Goal: Task Accomplishment & Management: Use online tool/utility

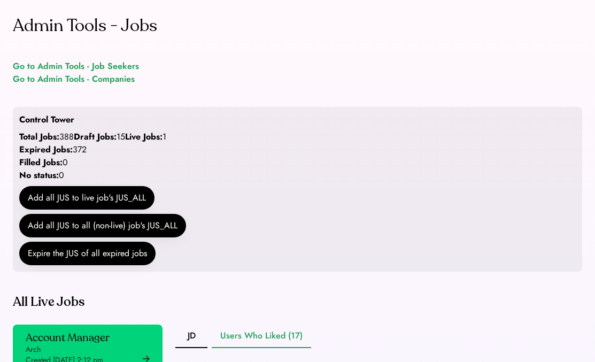
scroll to position [288, 0]
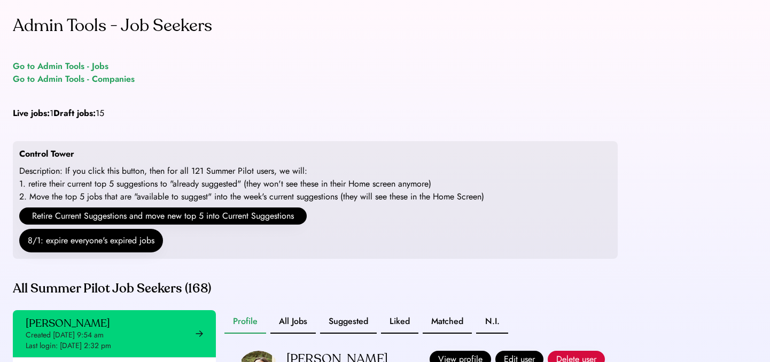
click at [71, 66] on div "Go to Admin Tools - Jobs" at bounding box center [61, 66] width 96 height 13
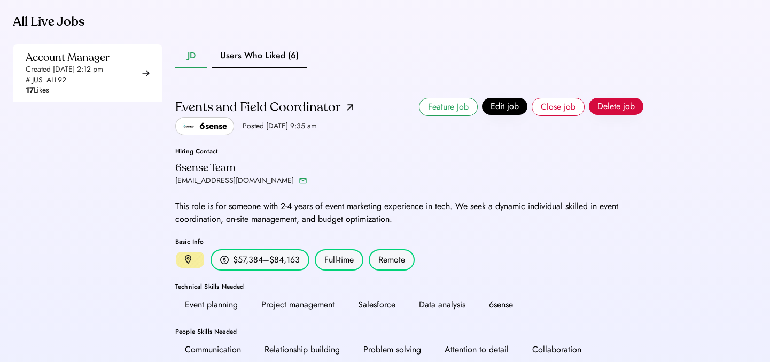
scroll to position [316, 0]
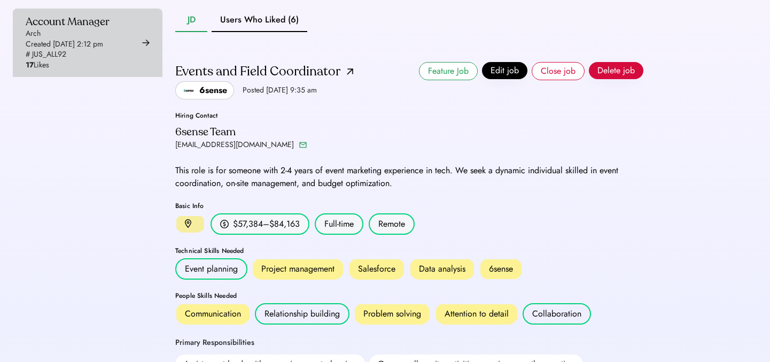
click at [110, 59] on div "Account Manager Arch Created Aug 6, 2025 2:12 pm # JUS_ALL92 17 Likes" at bounding box center [68, 43] width 84 height 56
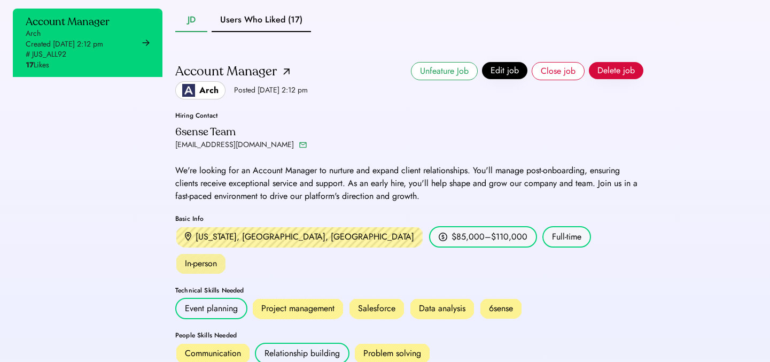
click at [243, 32] on button "Users Who Liked (17)" at bounding box center [261, 21] width 99 height 24
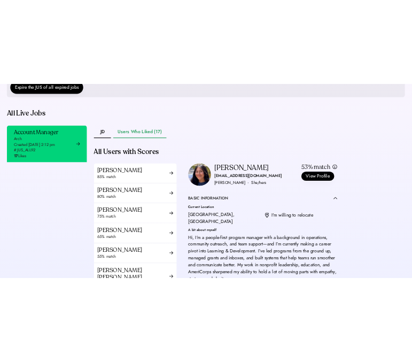
scroll to position [335, 0]
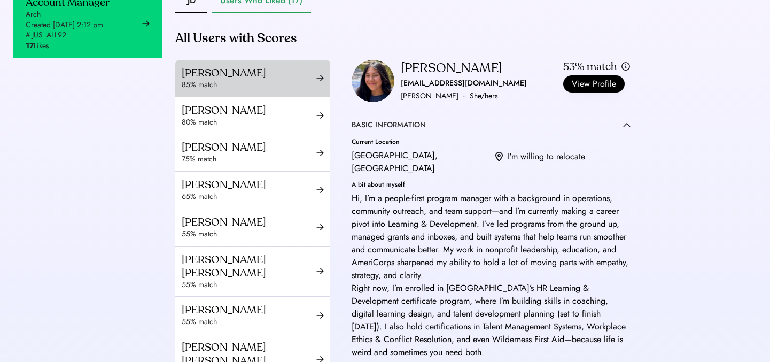
click at [253, 97] on div "Timika Edwards 85% match" at bounding box center [252, 78] width 155 height 37
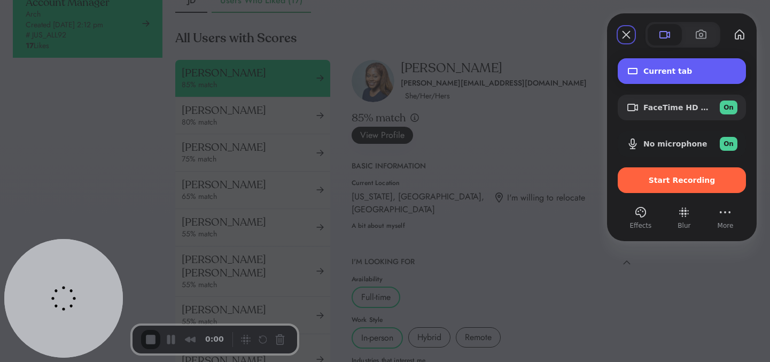
click at [655, 69] on span "Current tab" at bounding box center [691, 71] width 94 height 9
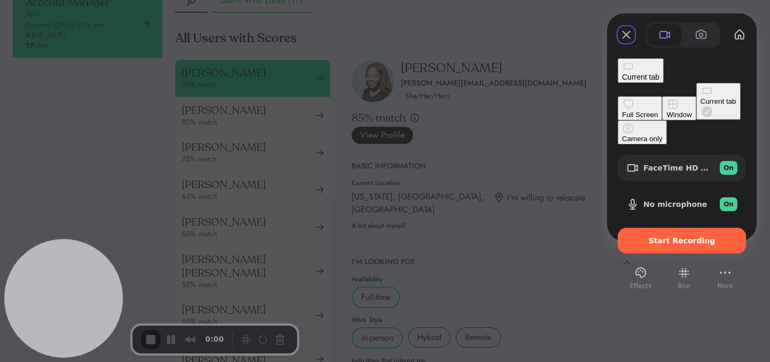
click at [656, 73] on span "Current tab" at bounding box center [640, 77] width 37 height 9
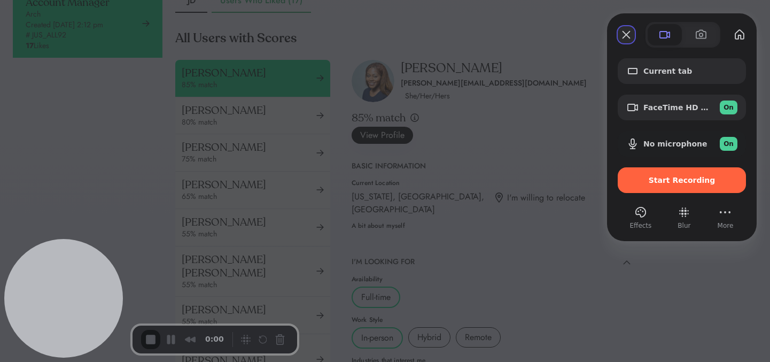
click at [628, 29] on button "Close" at bounding box center [626, 34] width 17 height 17
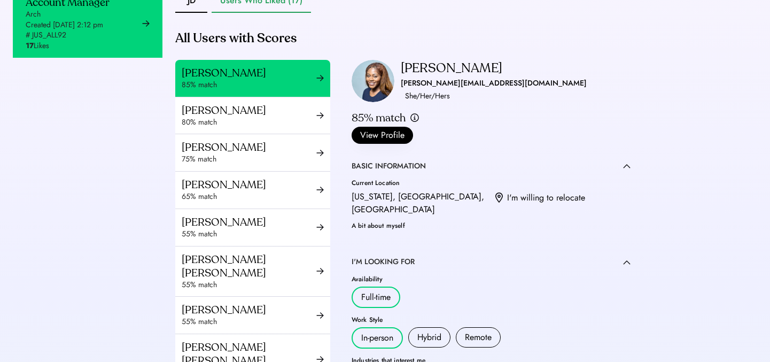
click at [11, 251] on div "Admin Tools - Jobs Go to Admin Tools - Job Seekers Go to Admin Tools - Companie…" at bounding box center [385, 124] width 770 height 919
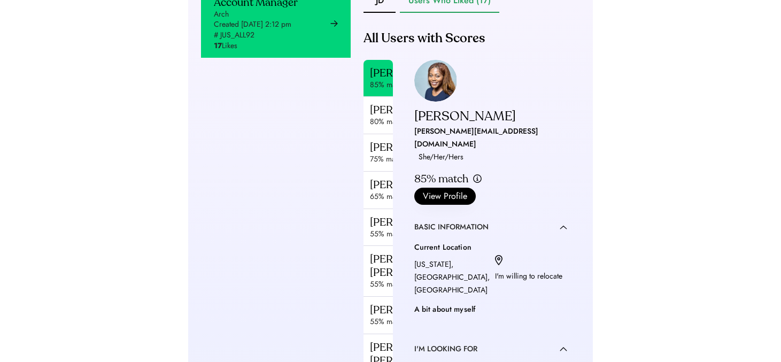
scroll to position [335, 0]
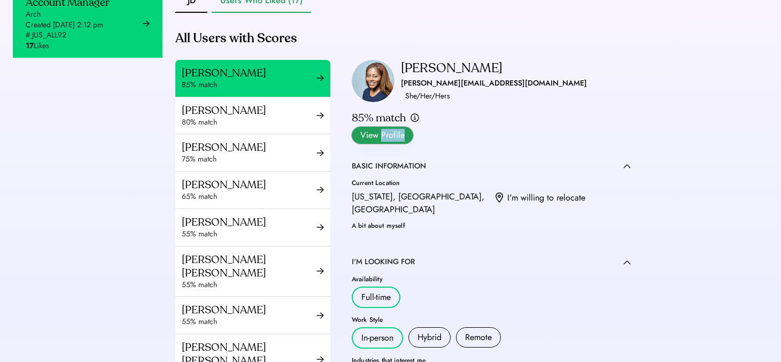
click at [413, 127] on button "View Profile" at bounding box center [382, 135] width 61 height 17
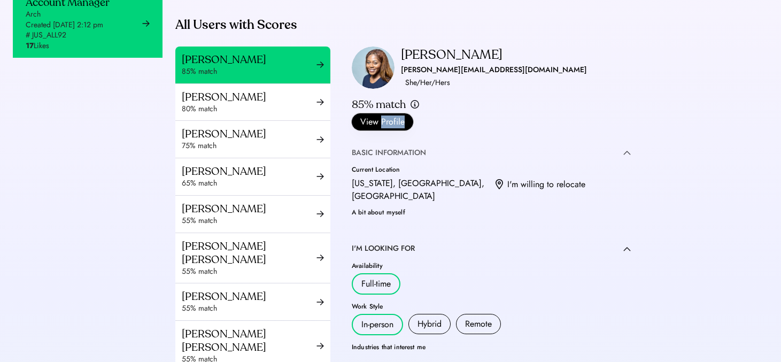
scroll to position [0, 0]
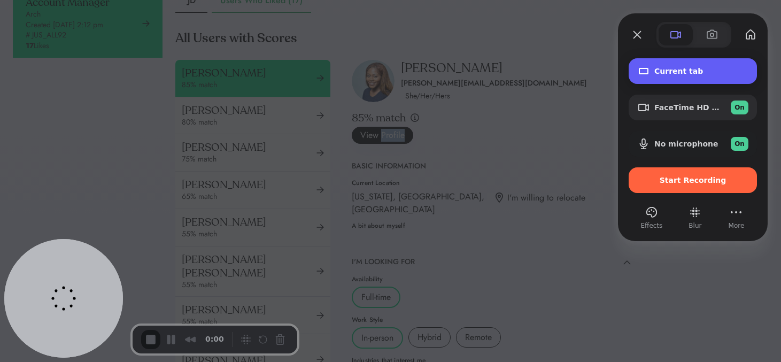
click at [705, 67] on span "Current tab" at bounding box center [701, 71] width 94 height 9
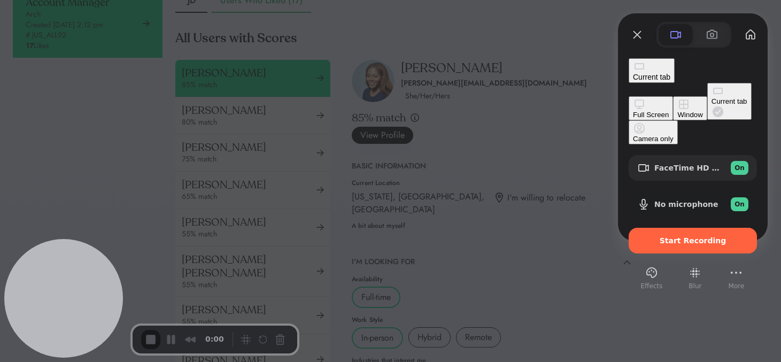
click at [747, 264] on div "Effects Blur More" at bounding box center [693, 277] width 128 height 27
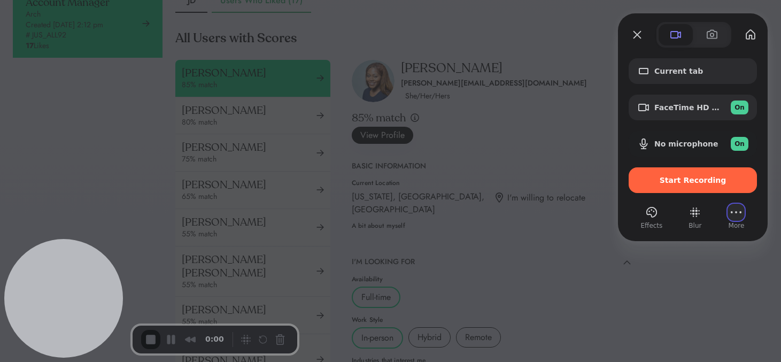
click at [737, 214] on button "More (22 unread)" at bounding box center [736, 212] width 17 height 17
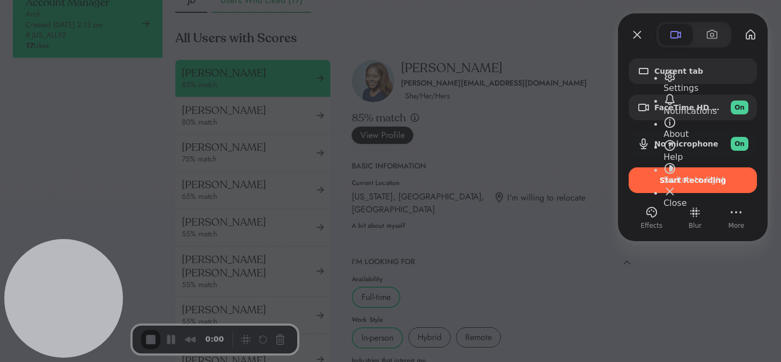
click at [693, 83] on span "Settings" at bounding box center [680, 88] width 35 height 10
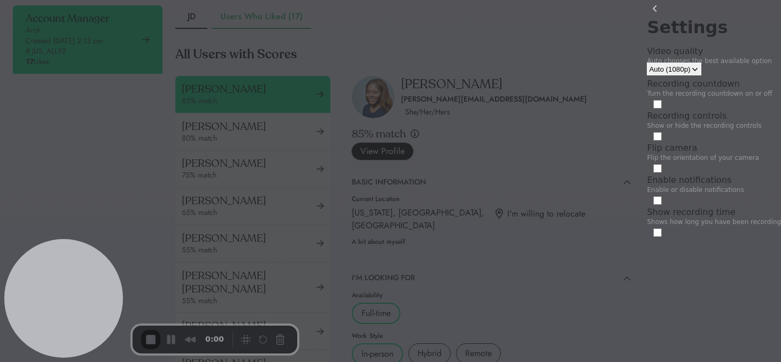
scroll to position [295, 0]
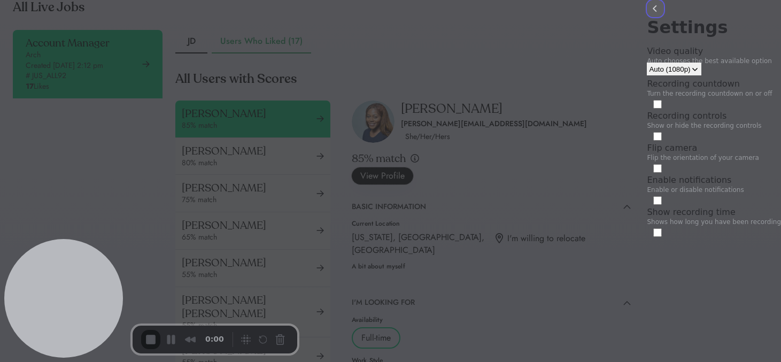
click at [647, 17] on button "back" at bounding box center [655, 8] width 17 height 17
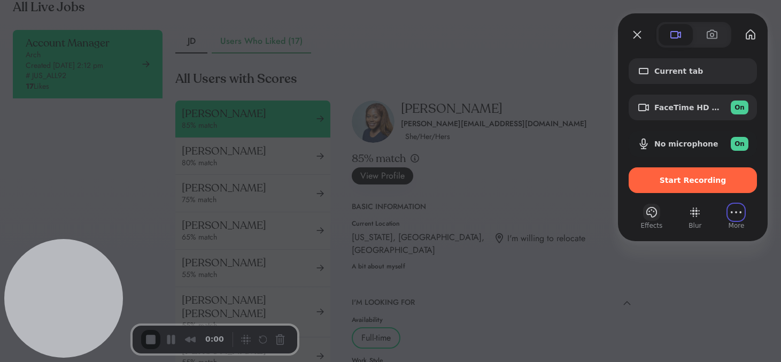
click at [651, 218] on button "Effects" at bounding box center [651, 212] width 17 height 17
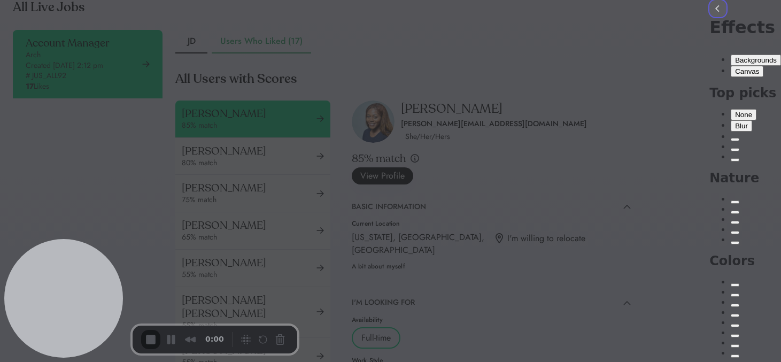
click at [709, 17] on button "back" at bounding box center [717, 8] width 17 height 17
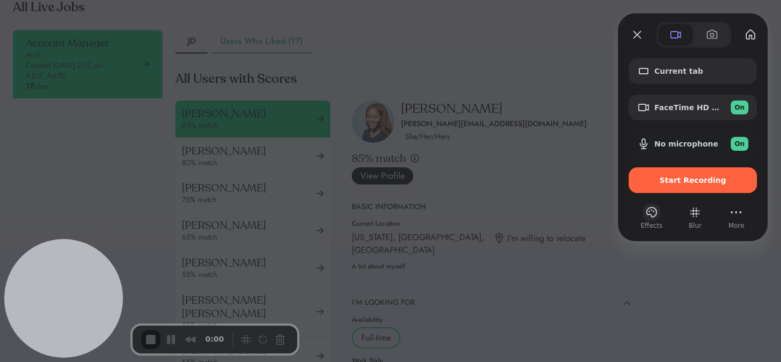
click at [649, 218] on button "Effects" at bounding box center [651, 212] width 17 height 17
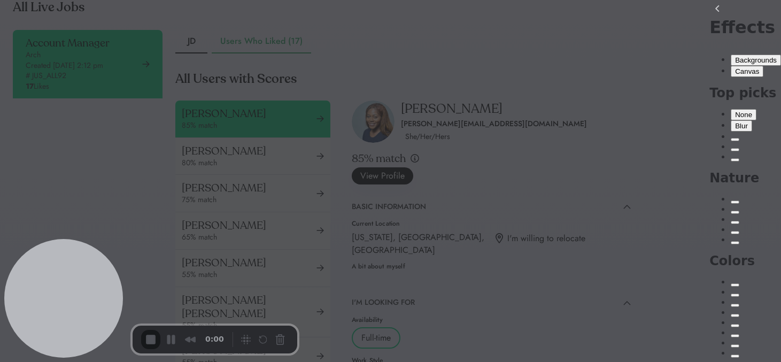
click at [731, 66] on button "Canvas" at bounding box center [747, 71] width 33 height 11
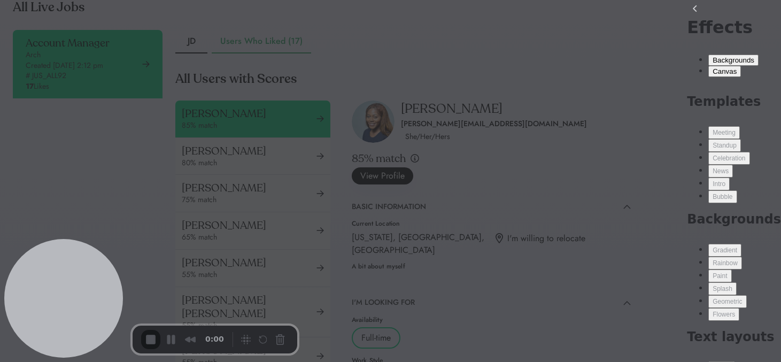
click at [708, 61] on button "Backgrounds" at bounding box center [733, 60] width 50 height 11
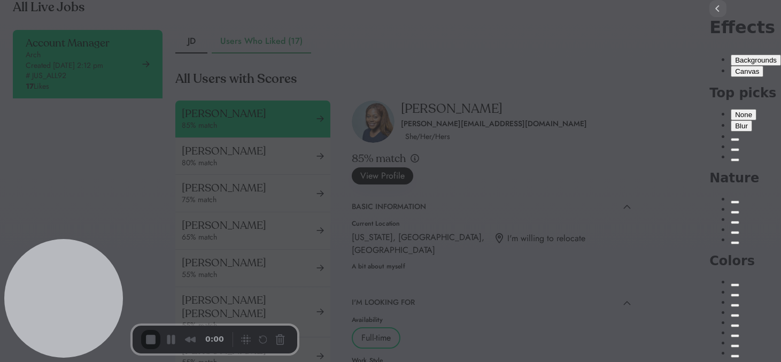
click at [709, 17] on button "back" at bounding box center [717, 8] width 17 height 17
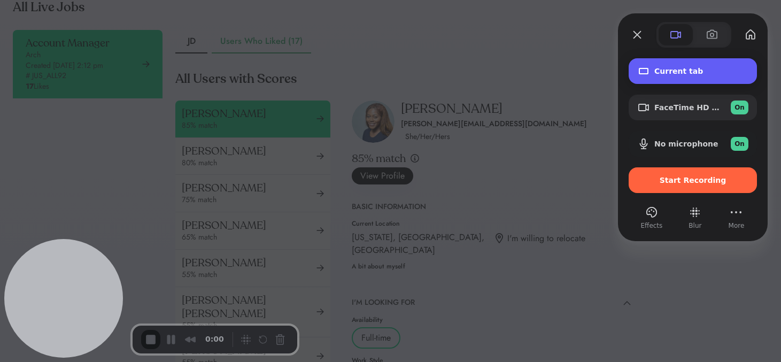
click at [715, 68] on span "Current tab" at bounding box center [701, 71] width 94 height 9
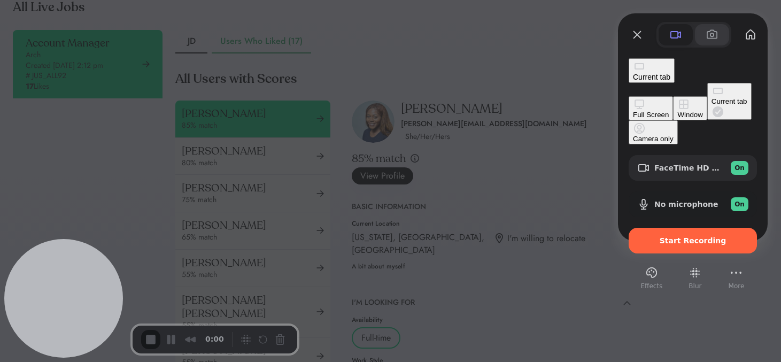
click at [708, 35] on span at bounding box center [712, 34] width 13 height 13
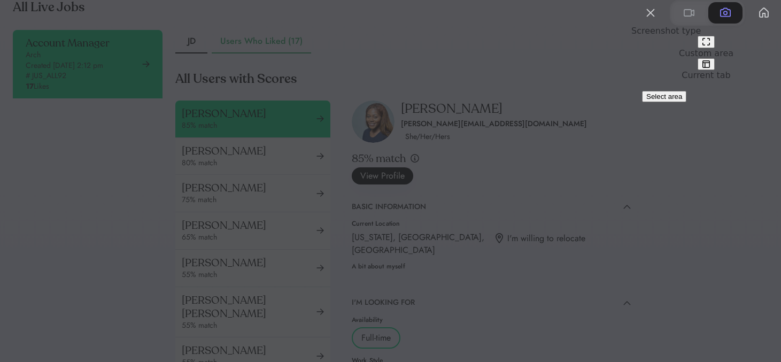
click at [698, 48] on button at bounding box center [706, 42] width 17 height 12
click at [685, 102] on button "Select area" at bounding box center [664, 96] width 44 height 11
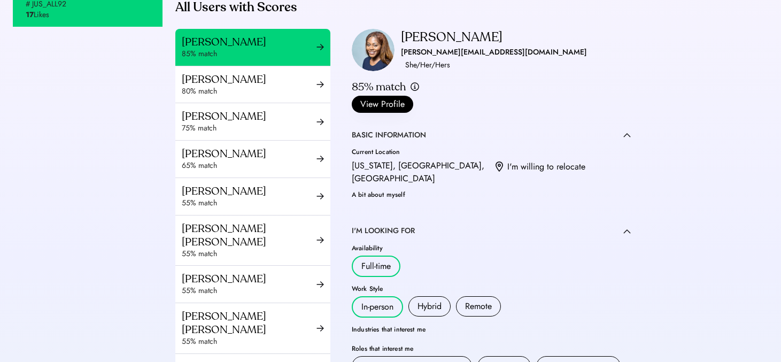
scroll to position [381, 0]
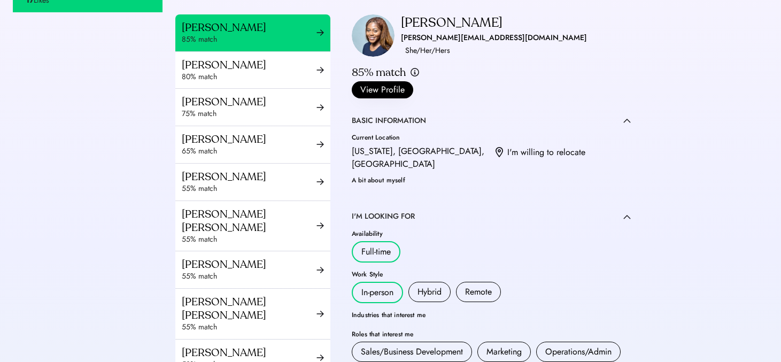
drag, startPoint x: 334, startPoint y: 35, endPoint x: 684, endPoint y: 376, distance: 488.8
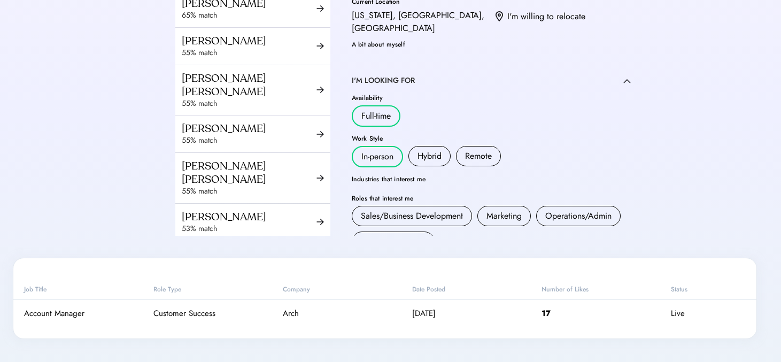
scroll to position [0, 0]
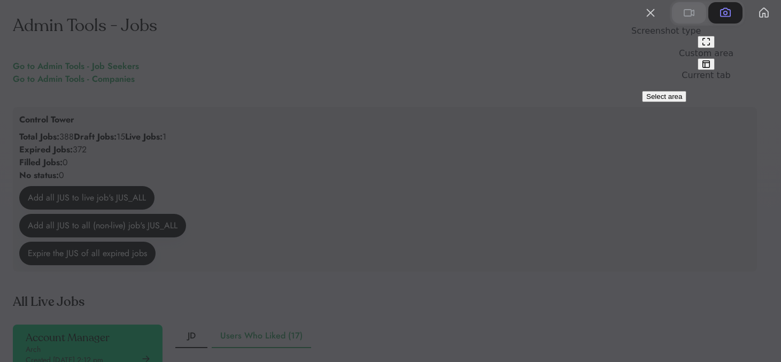
click at [683, 19] on span at bounding box center [689, 12] width 13 height 13
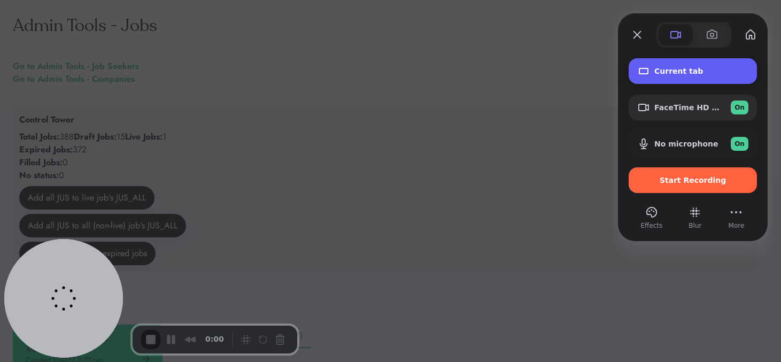
click at [666, 75] on span "Current tab" at bounding box center [701, 71] width 94 height 9
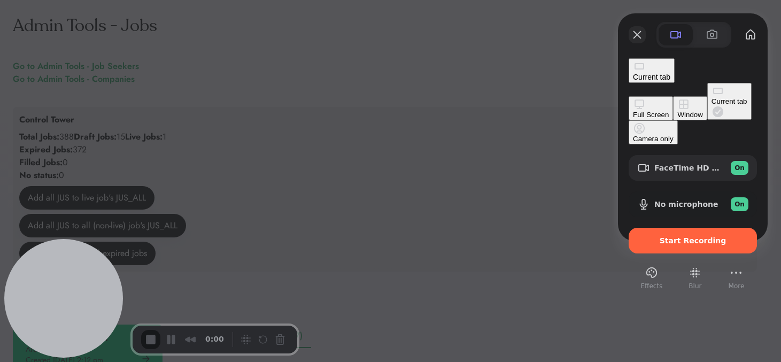
click at [629, 36] on button "Close" at bounding box center [637, 34] width 17 height 17
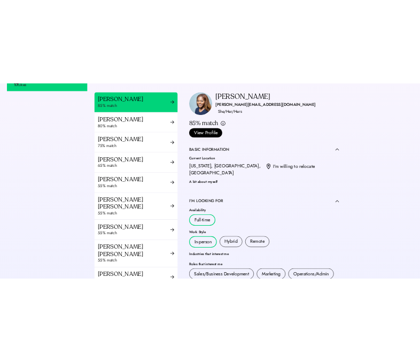
scroll to position [395, 0]
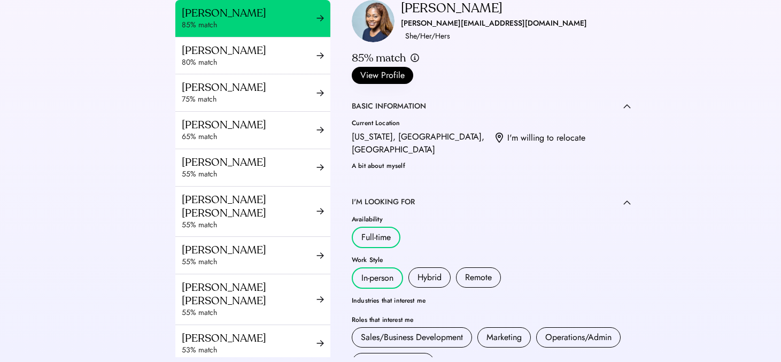
click at [711, 90] on div "Admin Tools - Jobs Go to Admin Tools - Job Seekers Go to Admin Tools - Companie…" at bounding box center [385, 64] width 770 height 919
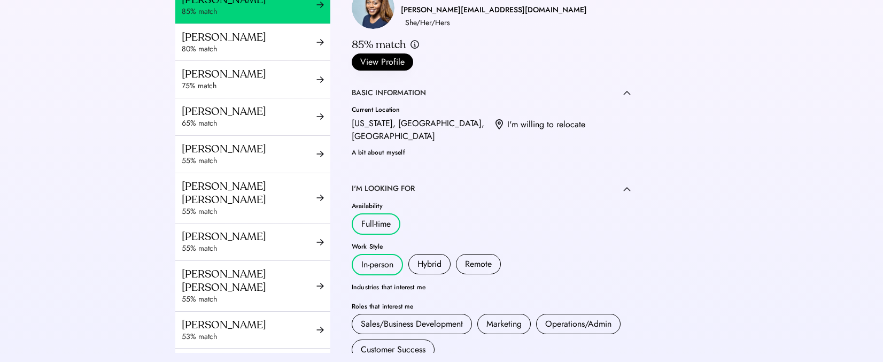
scroll to position [404, 0]
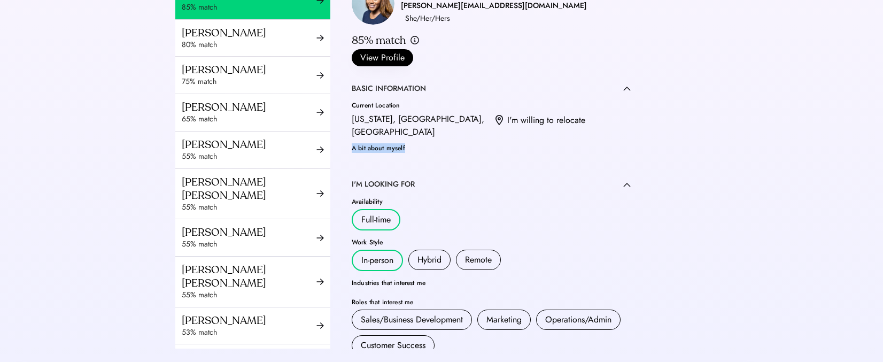
drag, startPoint x: 353, startPoint y: 121, endPoint x: 413, endPoint y: 120, distance: 60.4
click at [413, 145] on div "A bit about myself" at bounding box center [491, 148] width 279 height 6
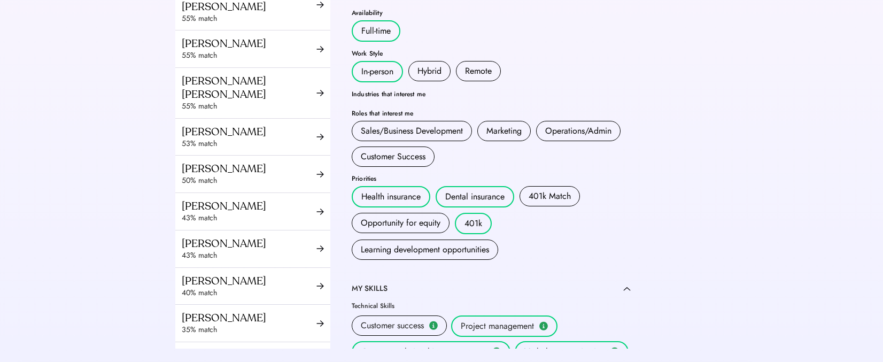
scroll to position [0, 0]
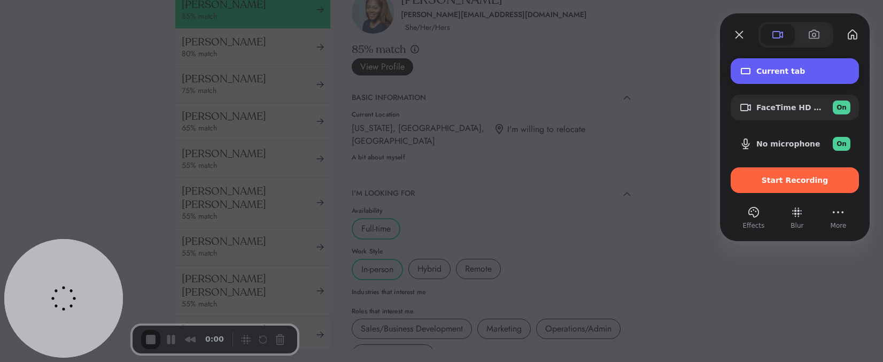
click at [770, 71] on span "Current tab" at bounding box center [803, 71] width 94 height 9
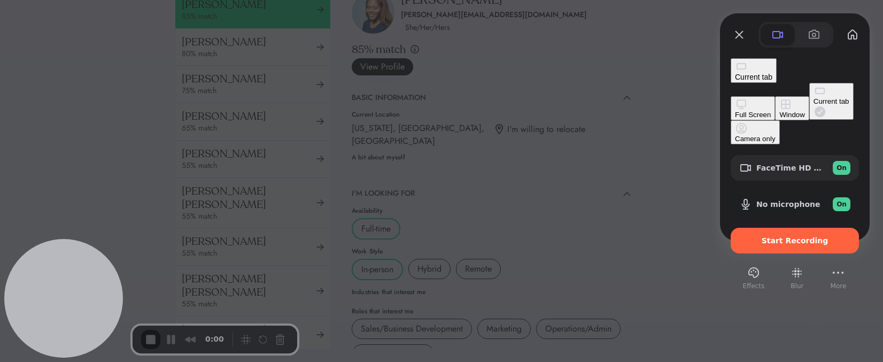
click at [735, 111] on div "Full Screen" at bounding box center [753, 115] width 36 height 8
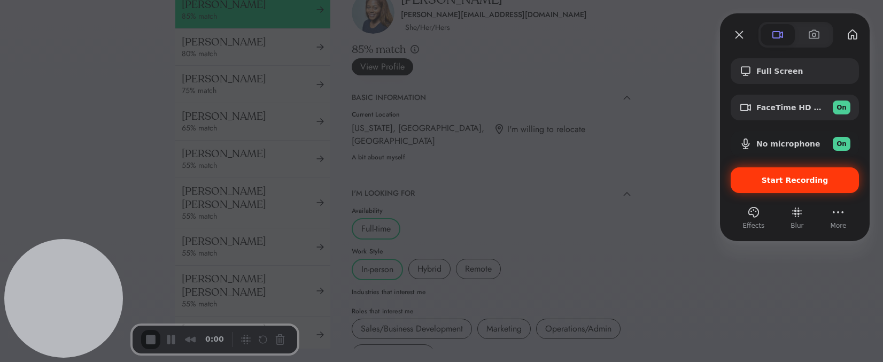
click at [769, 178] on span "Start Recording" at bounding box center [795, 180] width 67 height 9
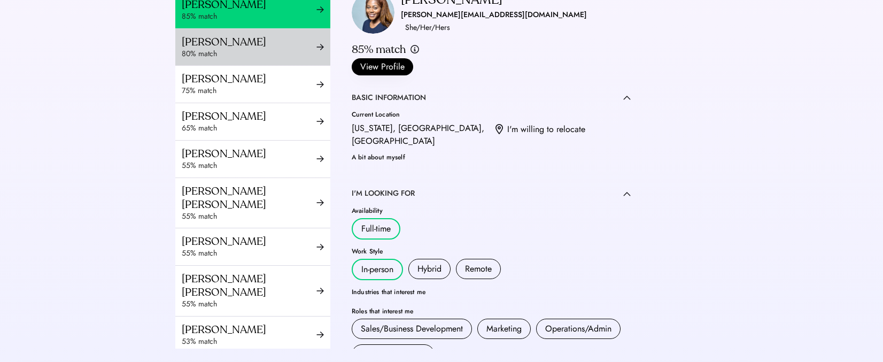
click at [253, 49] on div "Zef Gjurashaj" at bounding box center [249, 41] width 135 height 13
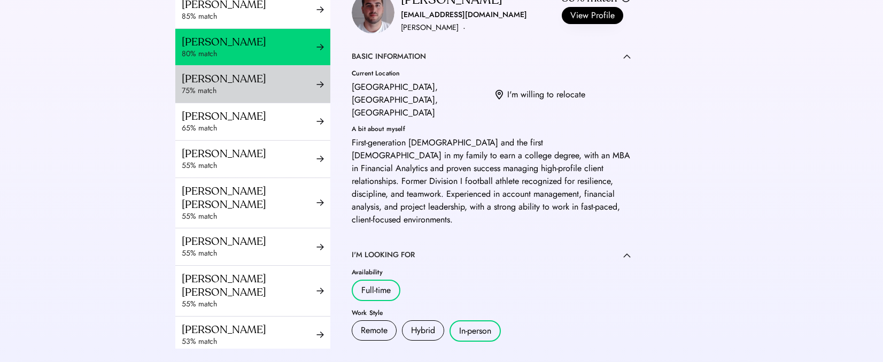
click at [216, 96] on div "75% match" at bounding box center [249, 91] width 135 height 11
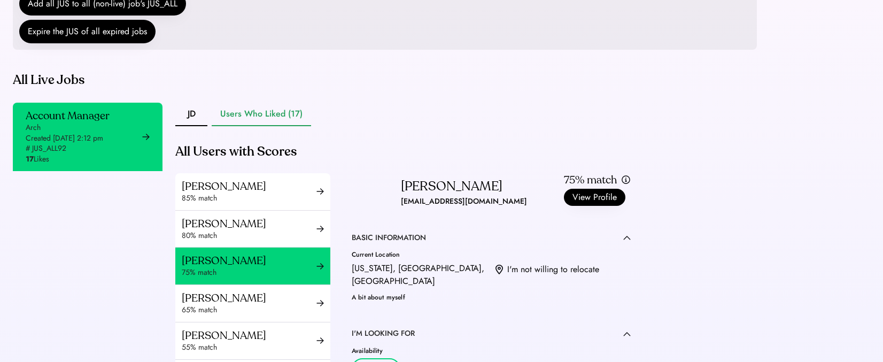
click at [723, 191] on div "Admin Tools - Jobs Go to Admin Tools - Job Seekers Go to Admin Tools - Companie…" at bounding box center [385, 237] width 770 height 919
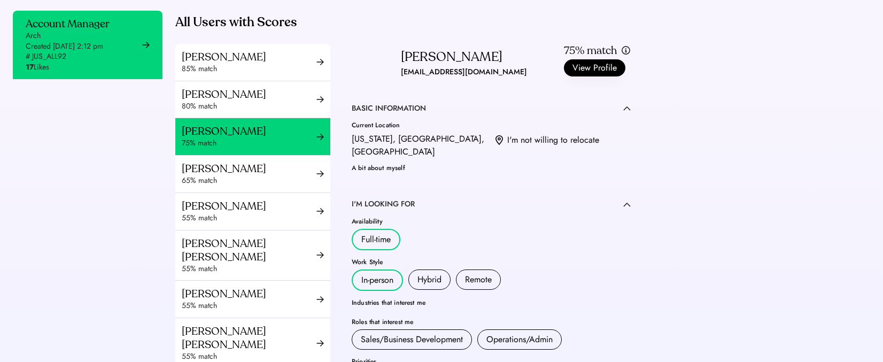
scroll to position [27, 0]
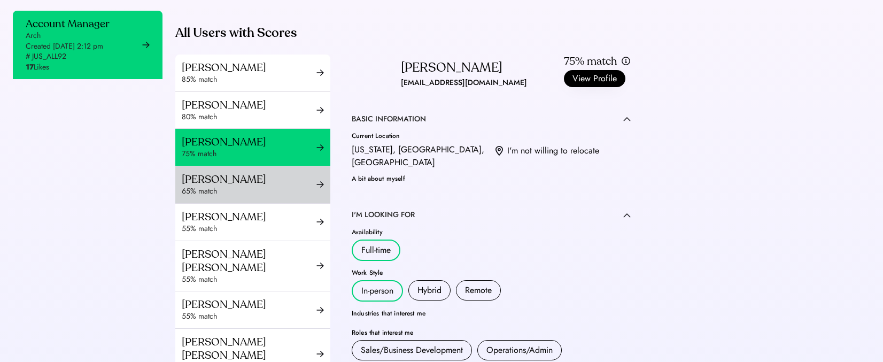
click at [275, 186] on div "Aissata Diallo" at bounding box center [249, 179] width 135 height 13
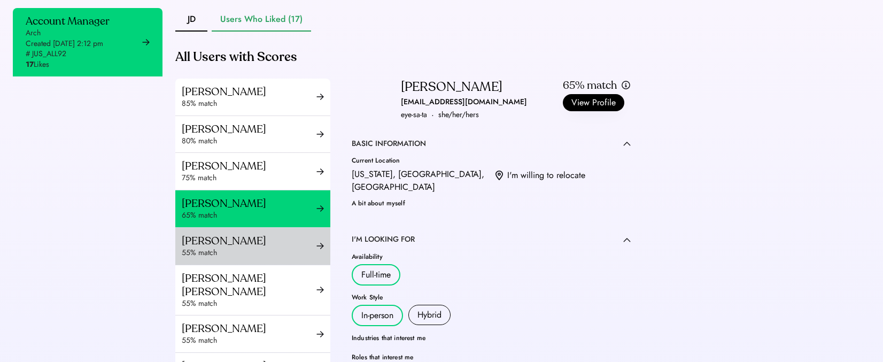
click at [257, 247] on div "Srishti Khanna" at bounding box center [249, 240] width 135 height 13
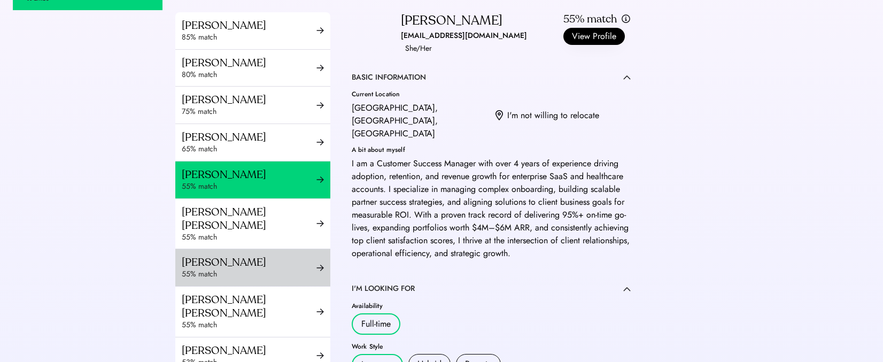
click at [230, 269] on div "Harrison Kim" at bounding box center [249, 262] width 135 height 13
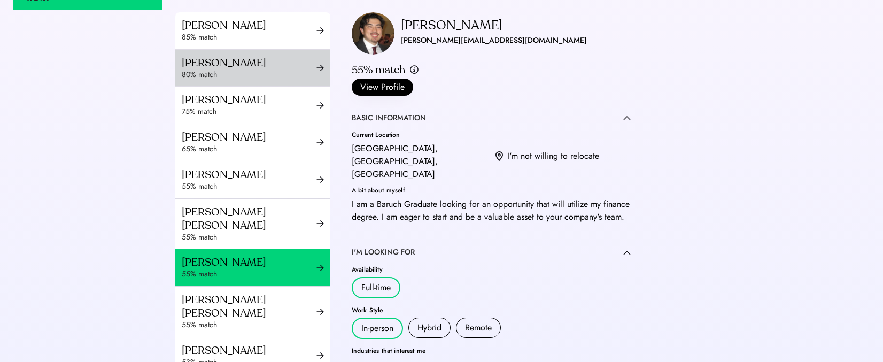
click at [265, 80] on div "80% match" at bounding box center [249, 74] width 135 height 11
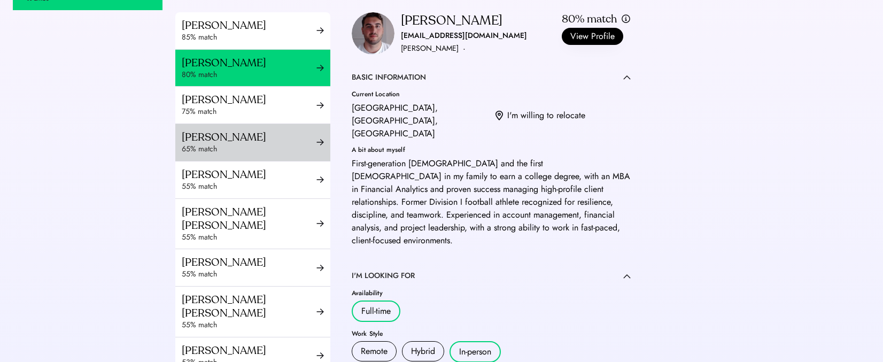
click at [260, 154] on div "65% match" at bounding box center [249, 149] width 135 height 11
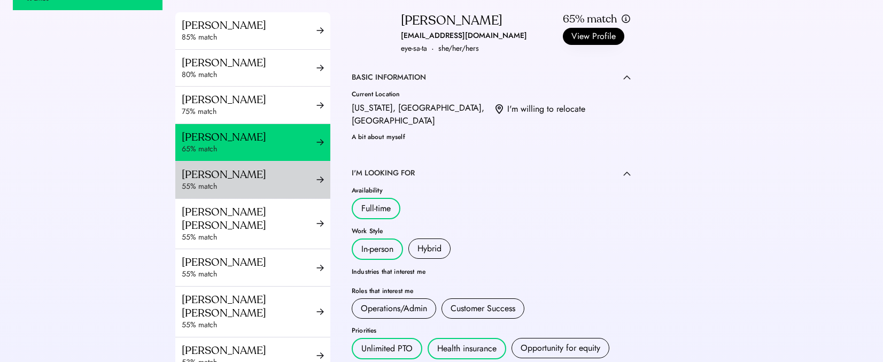
click at [259, 181] on div "Srishti Khanna" at bounding box center [249, 174] width 135 height 13
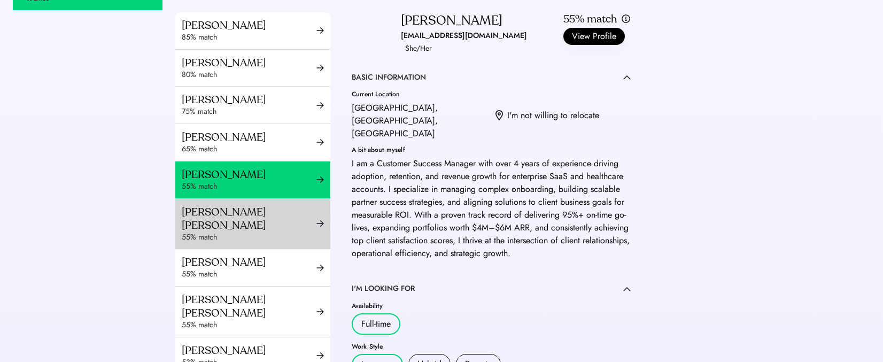
click at [258, 243] on div "55% match" at bounding box center [249, 237] width 135 height 11
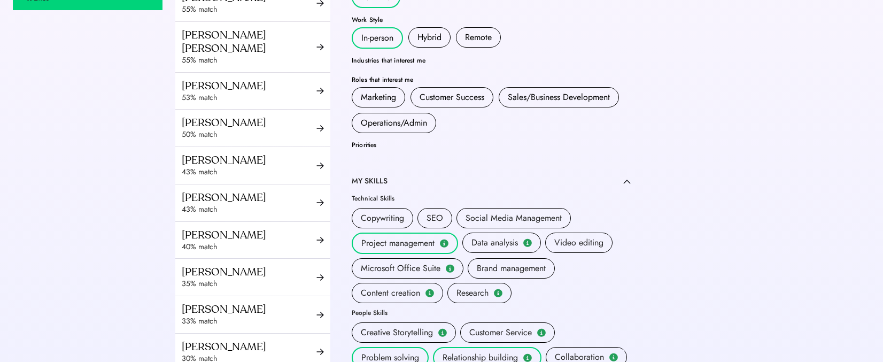
scroll to position [284, 0]
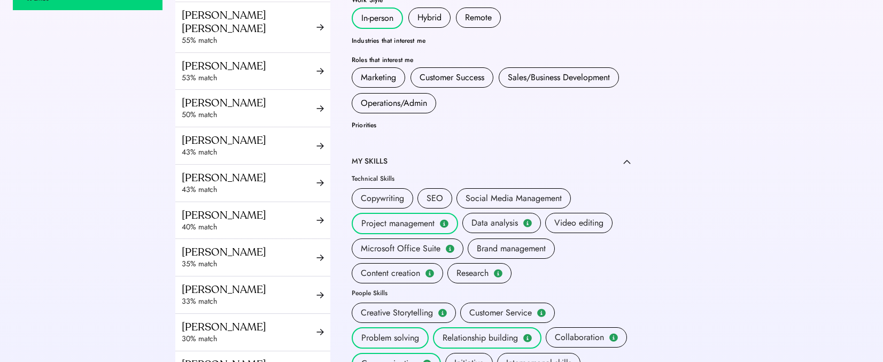
click at [358, 122] on div "Priorities" at bounding box center [491, 125] width 279 height 6
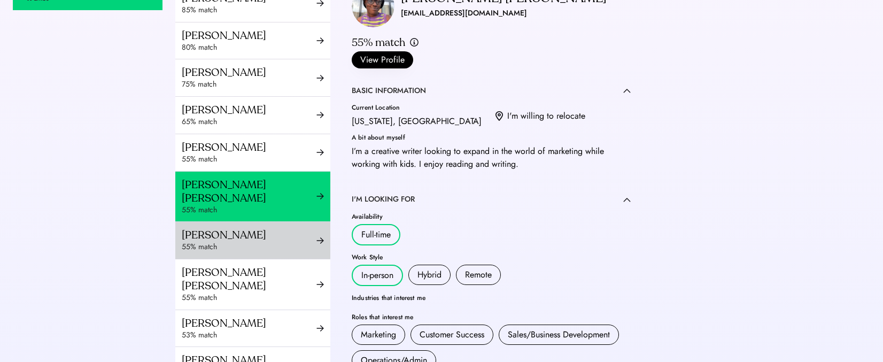
scroll to position [36, 0]
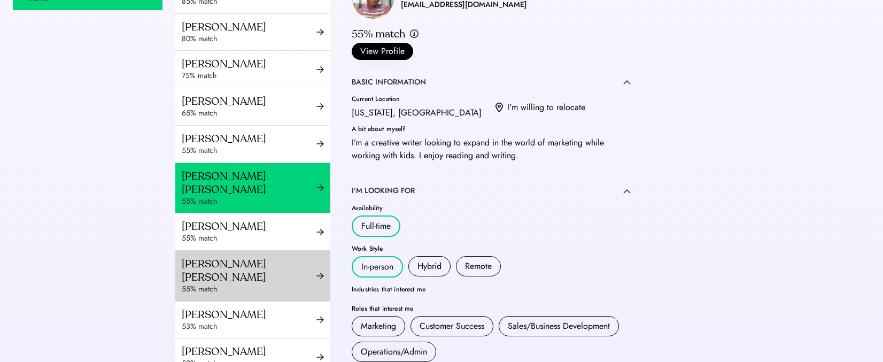
click at [251, 279] on div "Ramya Tulasi Dega" at bounding box center [249, 270] width 135 height 27
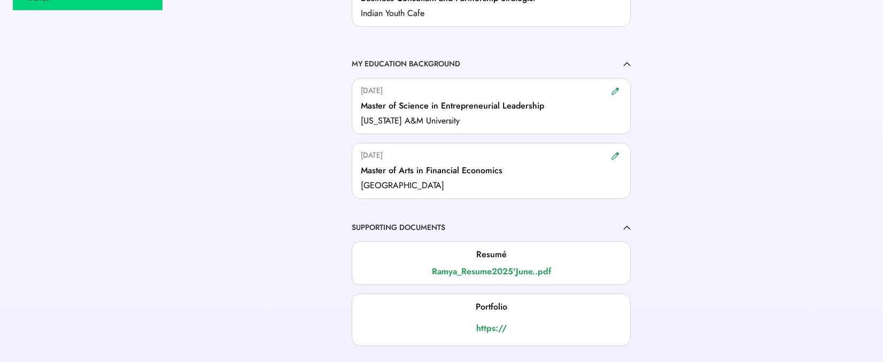
scroll to position [1131, 0]
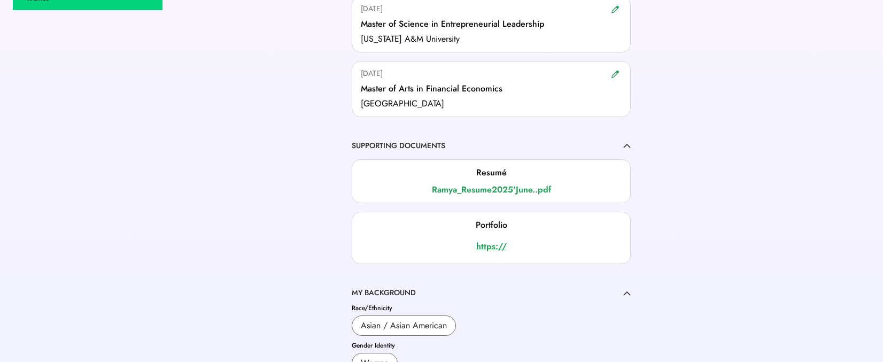
click at [488, 240] on div "https://" at bounding box center [491, 246] width 261 height 13
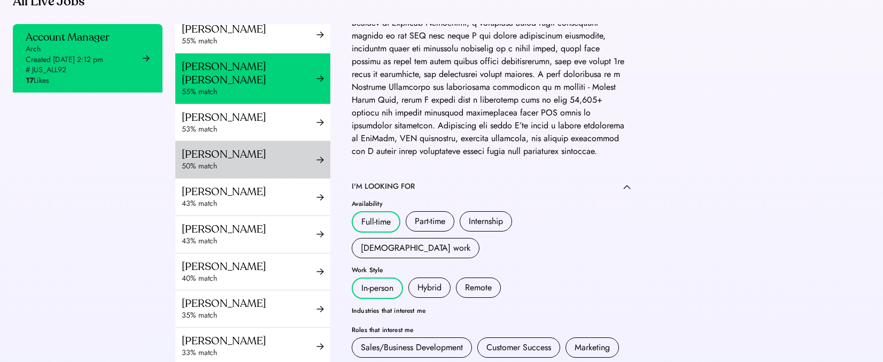
scroll to position [288, 0]
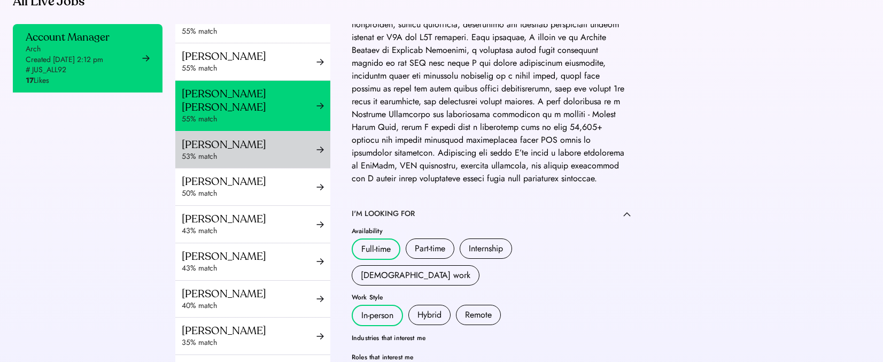
click at [296, 151] on div "53% match" at bounding box center [249, 156] width 135 height 11
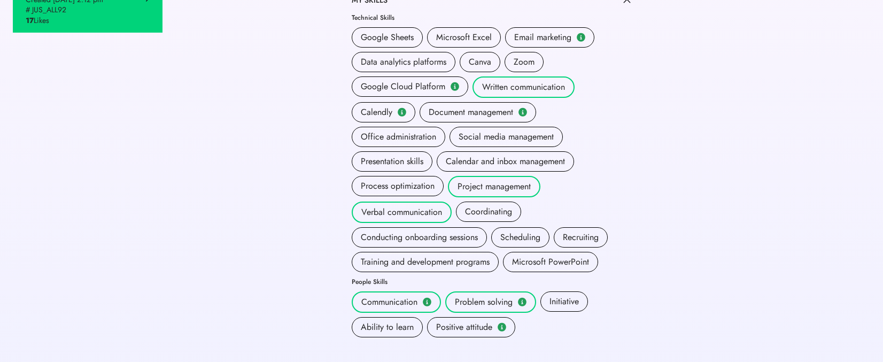
scroll to position [703, 0]
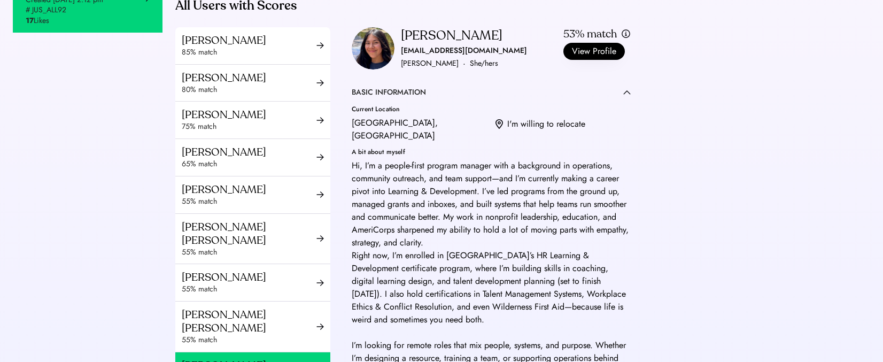
scroll to position [171, 0]
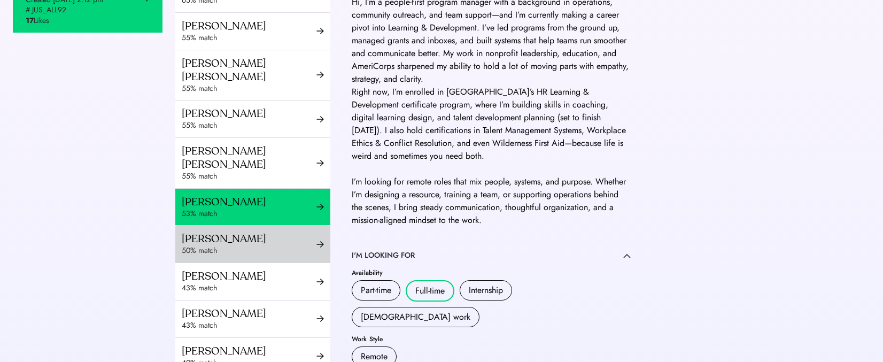
click at [256, 251] on div "50% match" at bounding box center [249, 250] width 135 height 11
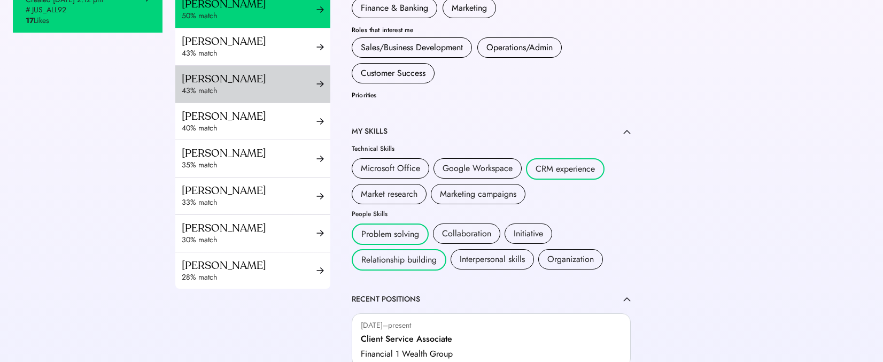
scroll to position [372, 0]
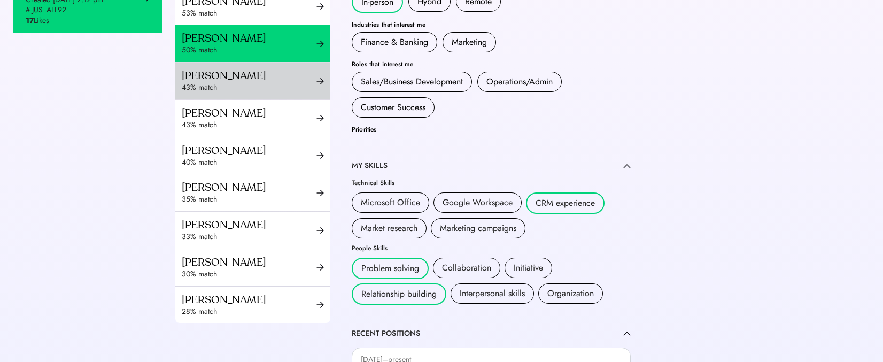
click at [273, 76] on div "Maria Kathleen Villanueva" at bounding box center [249, 75] width 135 height 13
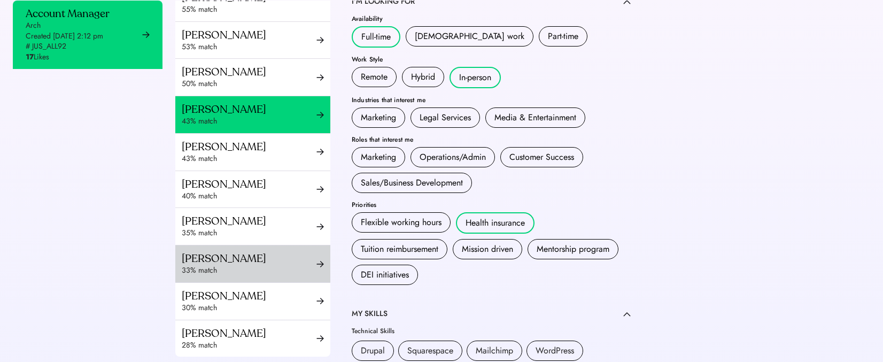
scroll to position [372, 0]
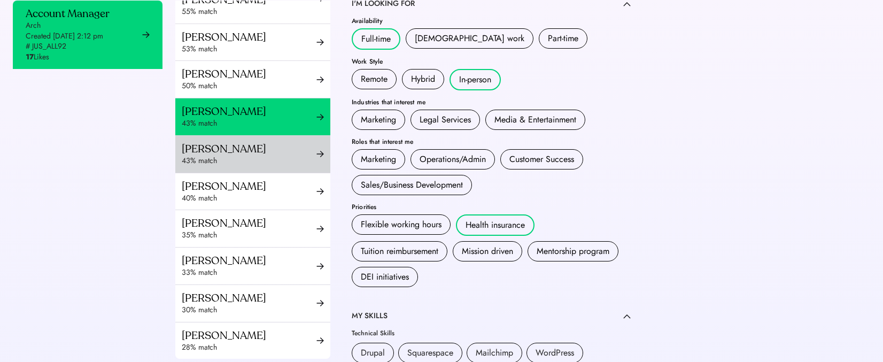
click at [254, 156] on div "43% match" at bounding box center [249, 161] width 135 height 11
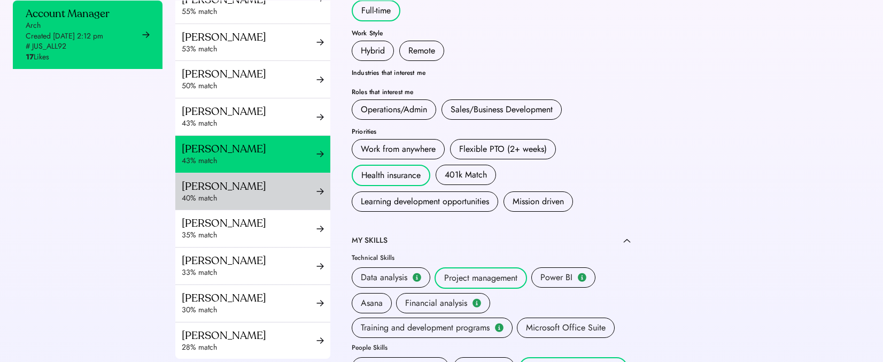
click at [264, 200] on div "40% match" at bounding box center [249, 198] width 135 height 11
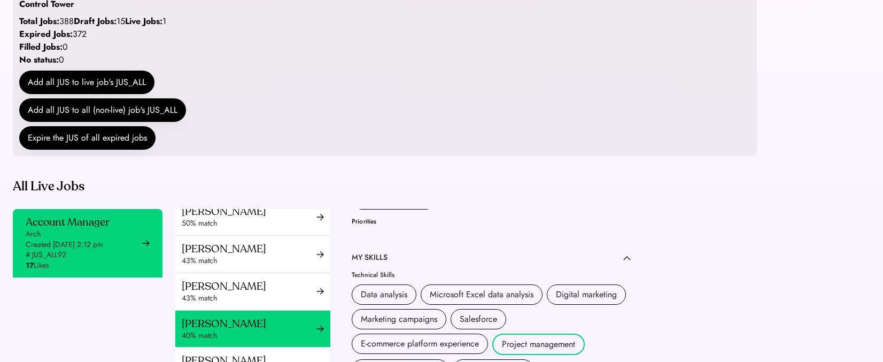
scroll to position [344, 0]
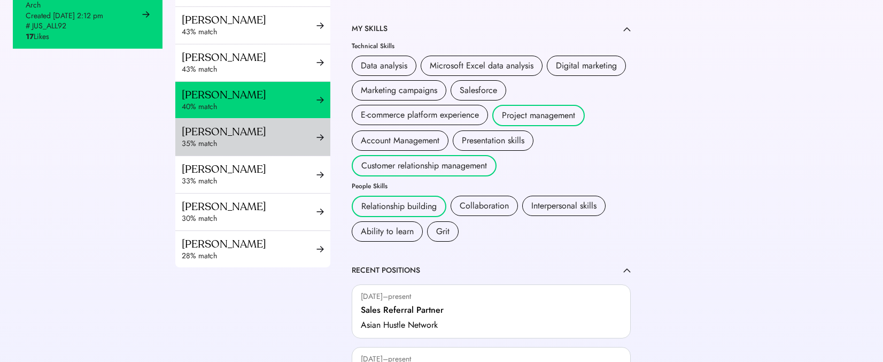
click at [281, 125] on div "Shanta Dutta" at bounding box center [249, 131] width 135 height 13
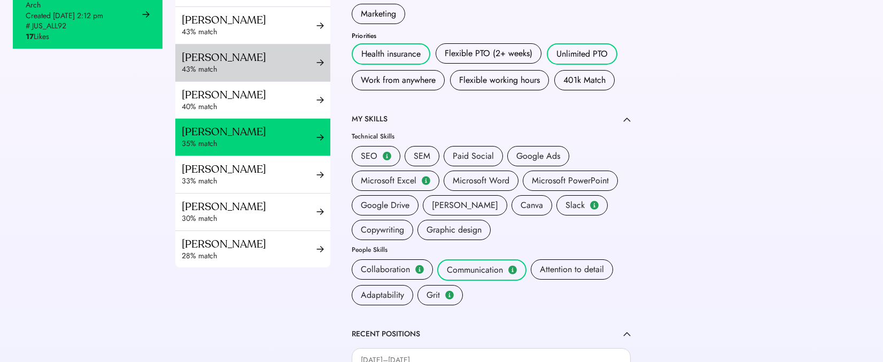
click at [278, 58] on div "Corina Alexander" at bounding box center [249, 57] width 135 height 13
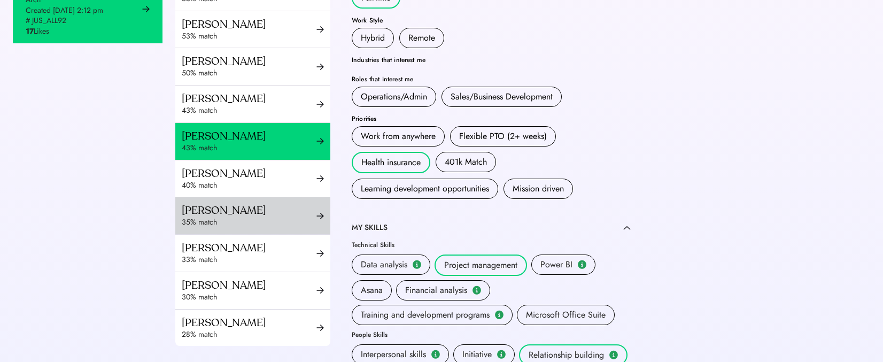
scroll to position [370, 0]
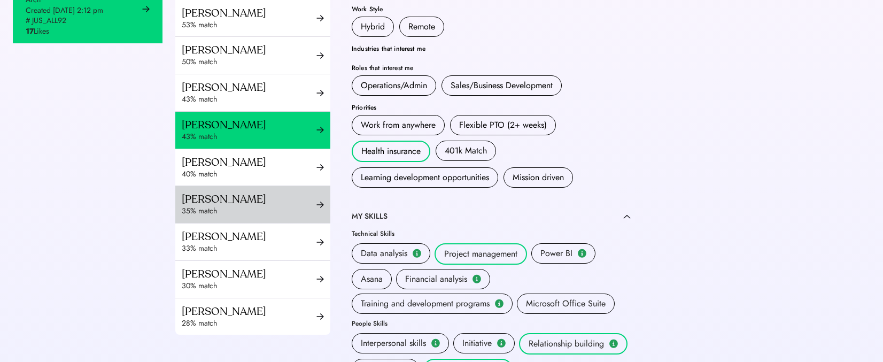
click at [250, 198] on div "Shanta Dutta" at bounding box center [249, 198] width 135 height 13
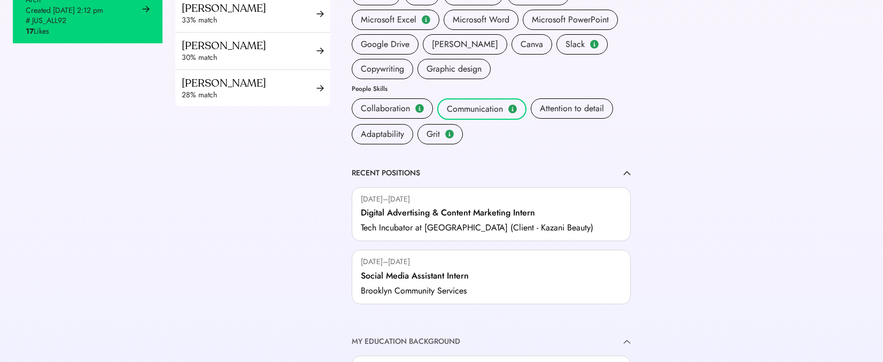
scroll to position [475, 0]
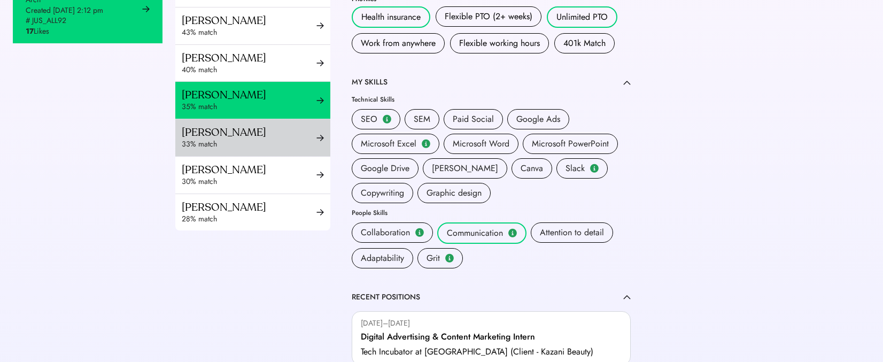
click at [297, 126] on div "Lolyna de la Fuente" at bounding box center [249, 132] width 135 height 13
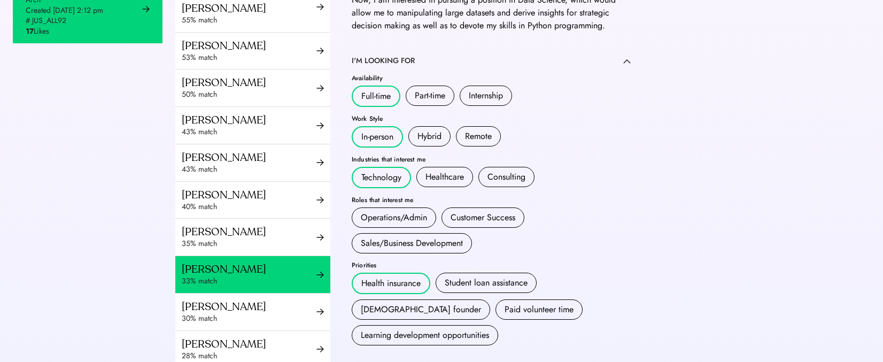
scroll to position [346, 0]
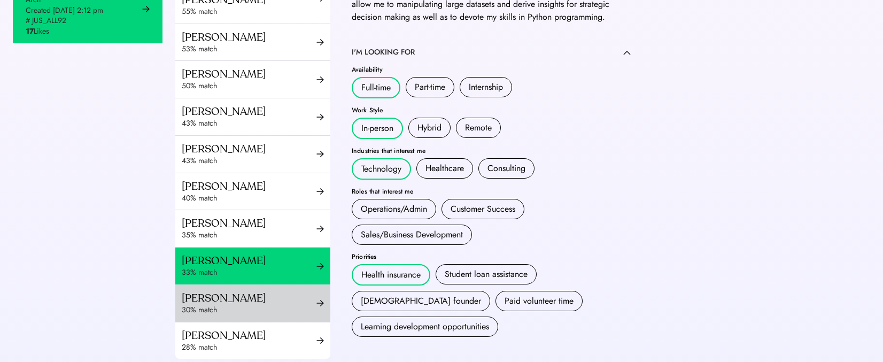
click at [264, 296] on div "Rashad Cox" at bounding box center [249, 297] width 135 height 13
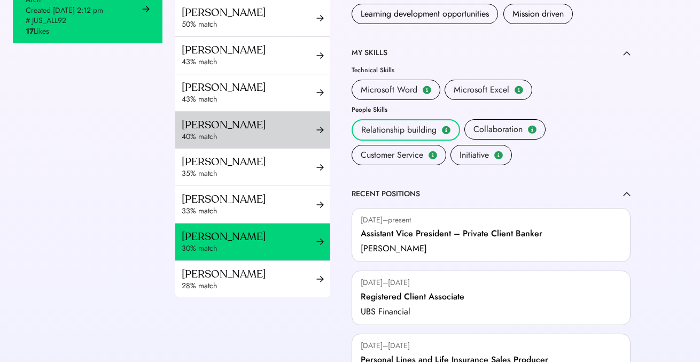
scroll to position [368, 0]
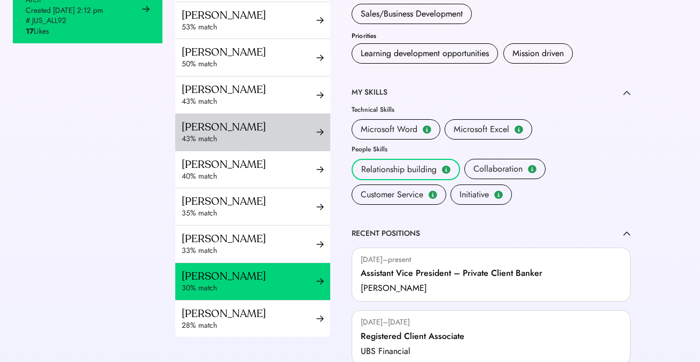
click at [239, 130] on div "Corina Alexander" at bounding box center [249, 126] width 135 height 13
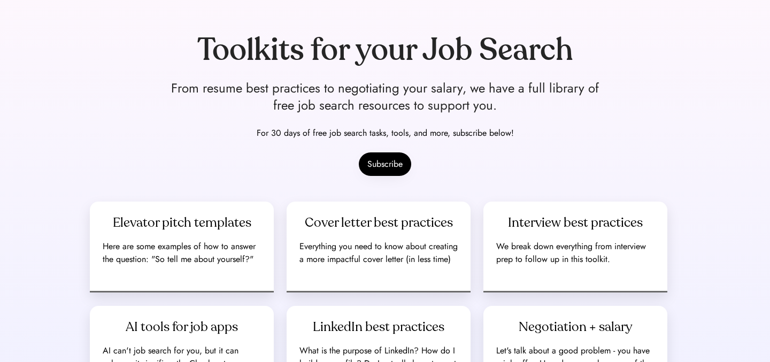
scroll to position [192, 0]
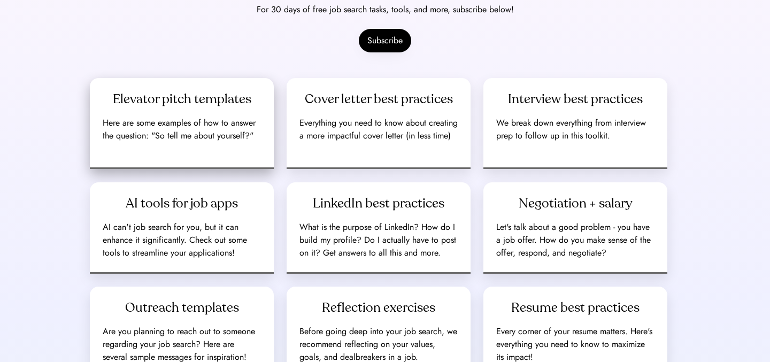
click at [184, 111] on div "Elevator pitch templates Here are some examples of how to answer the question: …" at bounding box center [182, 123] width 184 height 91
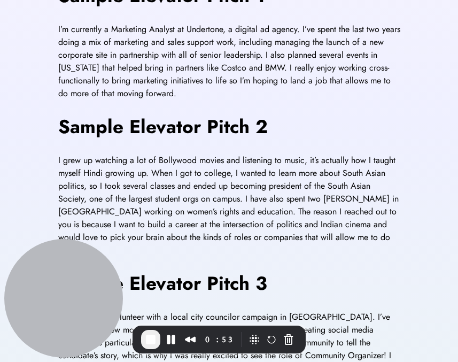
scroll to position [420, 0]
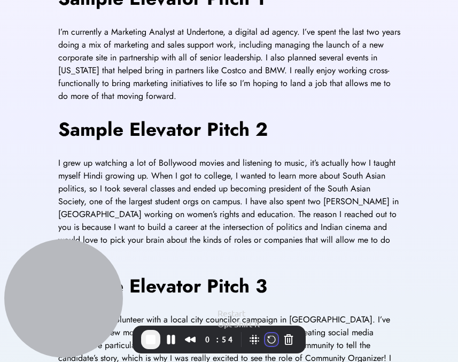
click at [265, 339] on button "Restart Recording" at bounding box center [271, 339] width 13 height 13
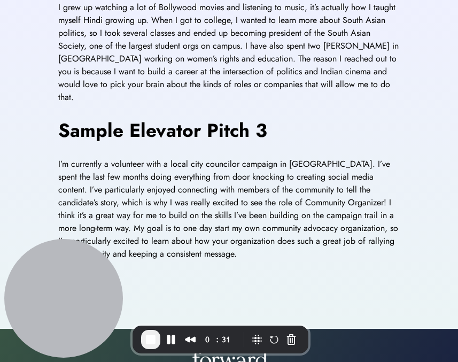
scroll to position [338, 0]
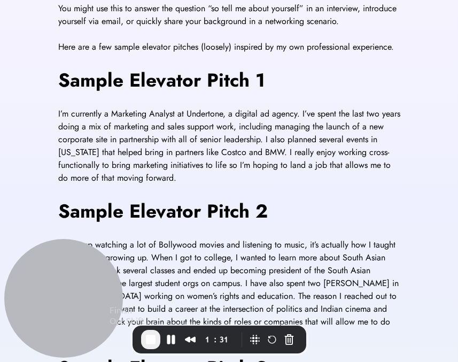
click at [151, 343] on span "End Recording" at bounding box center [150, 339] width 13 height 13
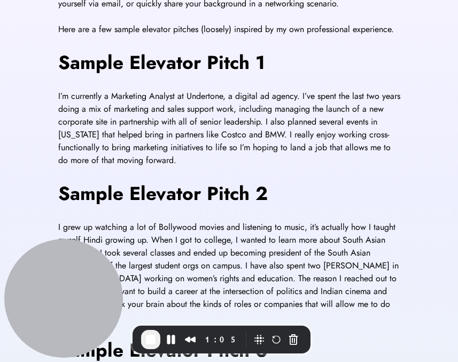
scroll to position [344, 0]
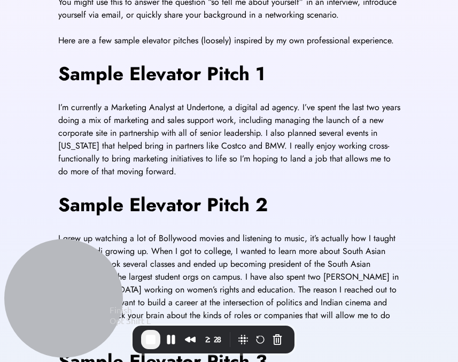
click at [148, 345] on span "End Recording" at bounding box center [150, 339] width 13 height 13
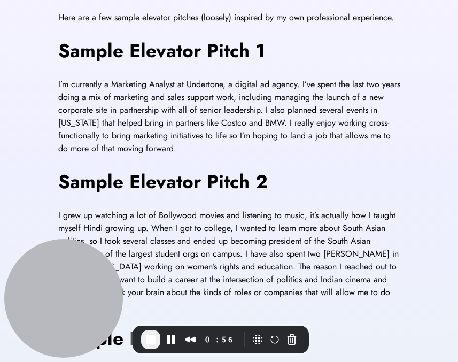
scroll to position [402, 0]
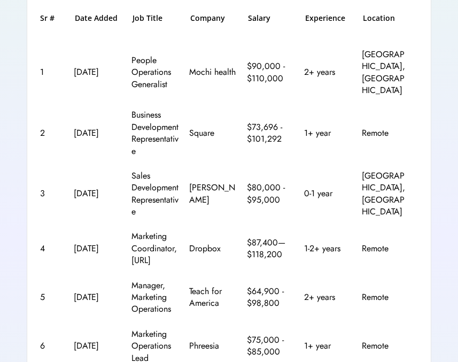
scroll to position [431, 0]
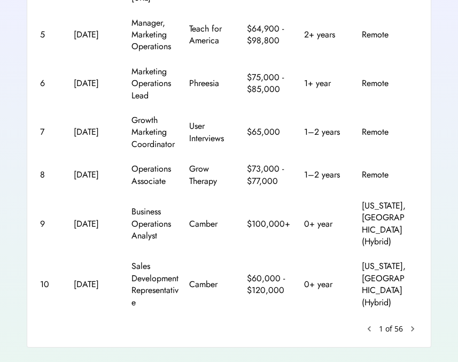
click at [416, 323] on text "chevron_right" at bounding box center [412, 328] width 11 height 11
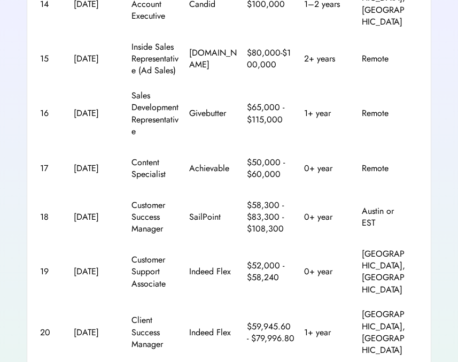
scroll to position [0, 0]
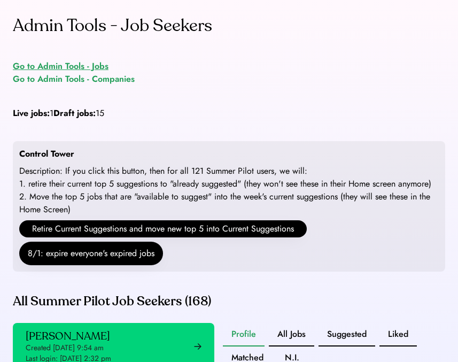
click at [73, 67] on div "Go to Admin Tools - Jobs" at bounding box center [61, 66] width 96 height 13
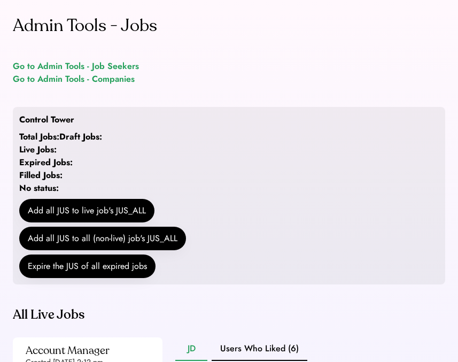
scroll to position [149, 0]
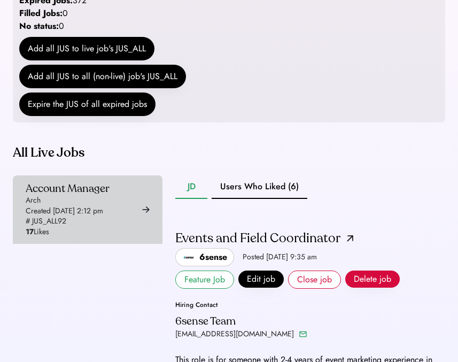
click at [60, 216] on div "Created [DATE] 2:12 pm" at bounding box center [65, 211] width 78 height 11
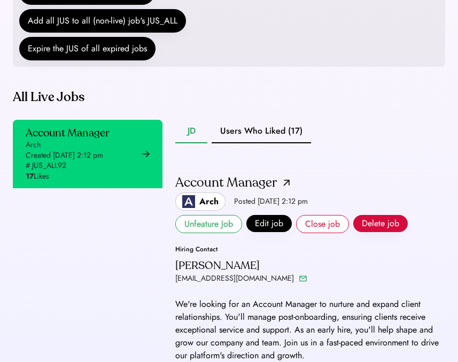
scroll to position [314, 0]
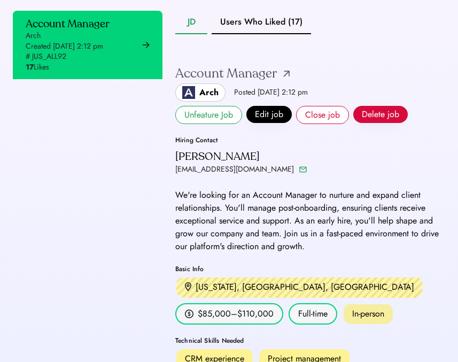
click at [285, 83] on div "Account Manager" at bounding box center [232, 73] width 114 height 19
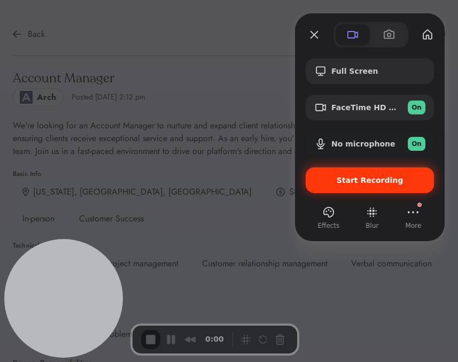
click at [363, 180] on span "Start Recording" at bounding box center [370, 180] width 67 height 9
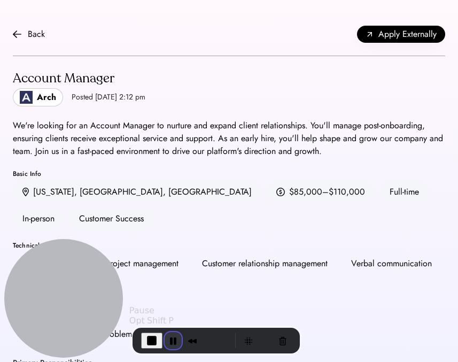
click at [170, 341] on button "Pause Recording" at bounding box center [173, 340] width 17 height 17
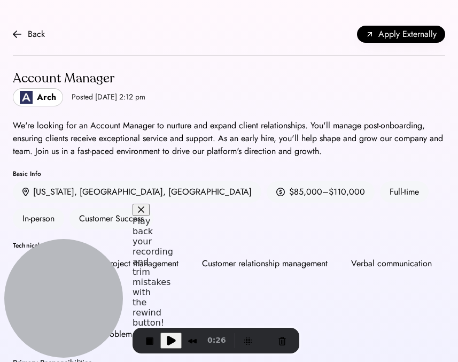
click at [268, 342] on div "Recorder controls - play pause" at bounding box center [264, 340] width 51 height 17
click at [264, 342] on button "Restart Recording" at bounding box center [265, 340] width 13 height 13
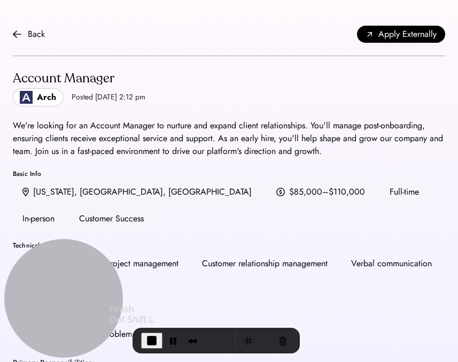
click at [152, 338] on span "End Recording" at bounding box center [151, 340] width 13 height 13
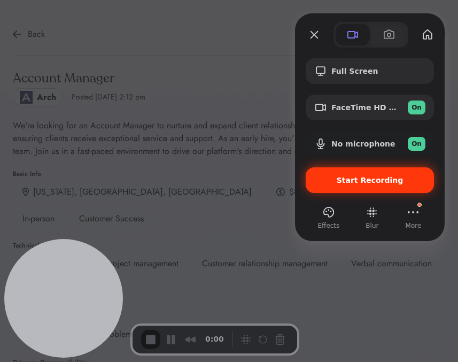
click at [349, 178] on span "Start Recording" at bounding box center [370, 180] width 67 height 9
click at [391, 189] on div "Start Recording" at bounding box center [370, 180] width 128 height 26
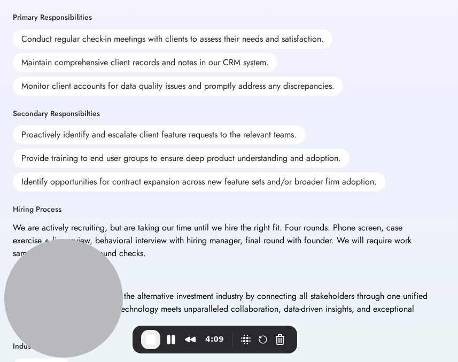
scroll to position [348, 0]
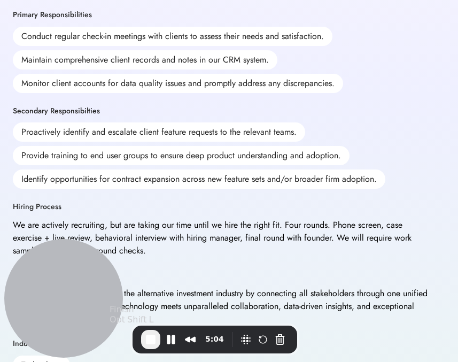
click at [150, 338] on span "End Recording" at bounding box center [150, 339] width 13 height 13
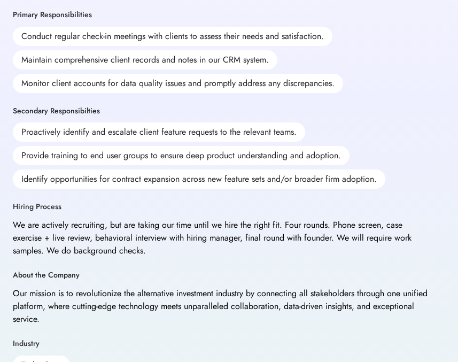
scroll to position [0, 0]
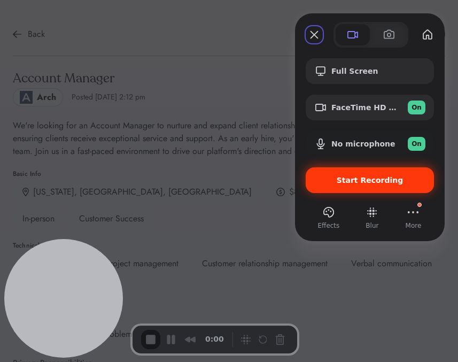
click at [368, 179] on span "Start Recording" at bounding box center [370, 180] width 67 height 9
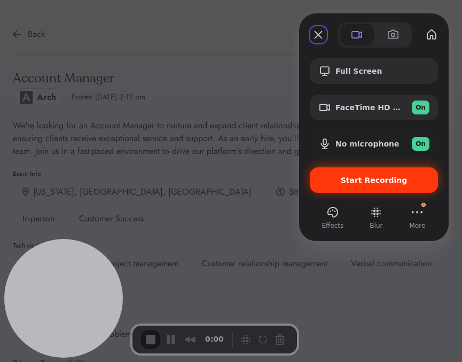
click at [353, 184] on span "Start Recording" at bounding box center [374, 180] width 67 height 9
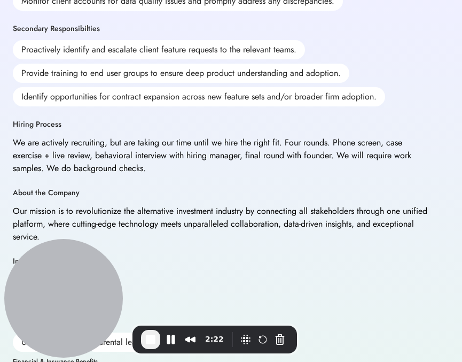
scroll to position [502, 0]
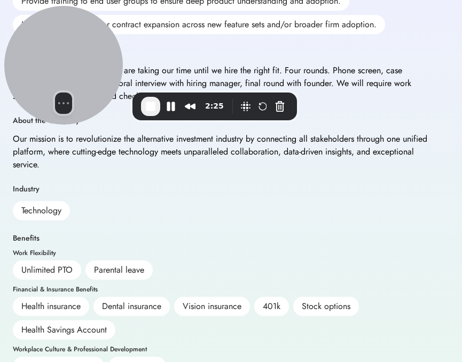
drag, startPoint x: 72, startPoint y: 276, endPoint x: 64, endPoint y: 42, distance: 234.8
click at [64, 43] on div at bounding box center [63, 65] width 119 height 119
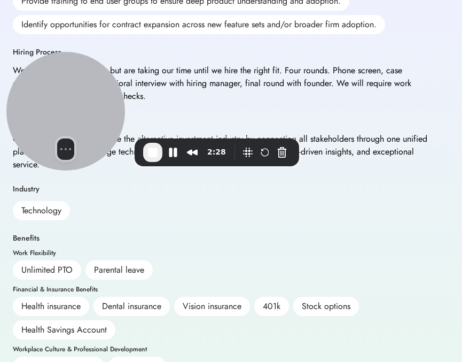
drag, startPoint x: 76, startPoint y: 110, endPoint x: 109, endPoint y: 279, distance: 172.1
click at [109, 171] on div at bounding box center [65, 111] width 119 height 119
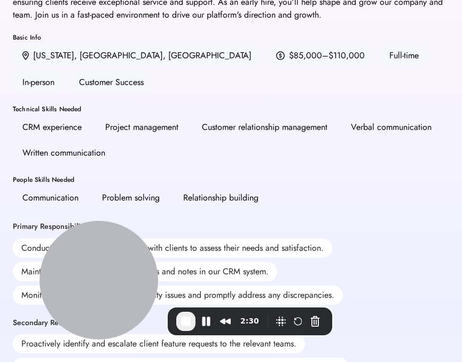
scroll to position [142, 0]
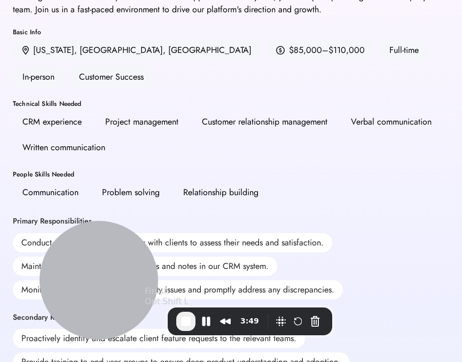
click at [188, 322] on span "End Recording" at bounding box center [186, 321] width 13 height 13
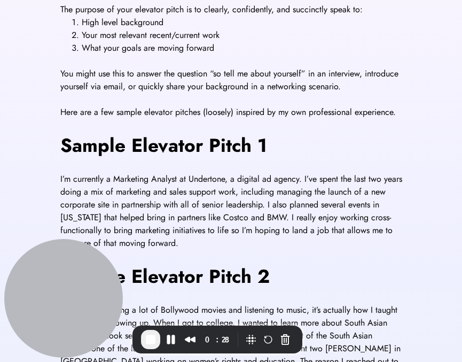
scroll to position [424, 0]
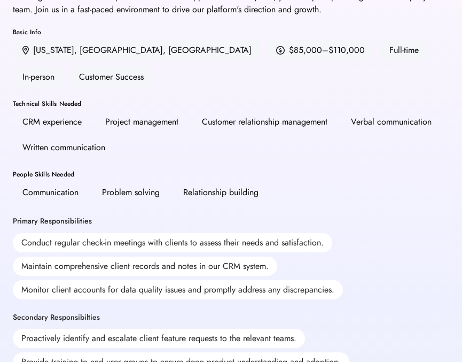
scroll to position [142, 0]
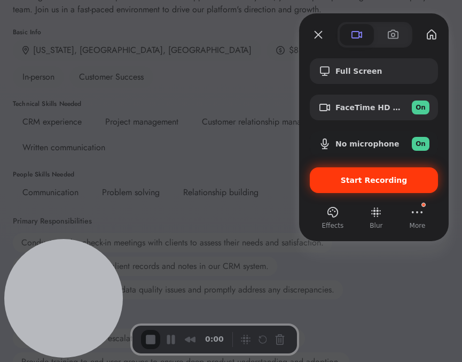
click at [366, 182] on span "Start Recording" at bounding box center [374, 180] width 67 height 9
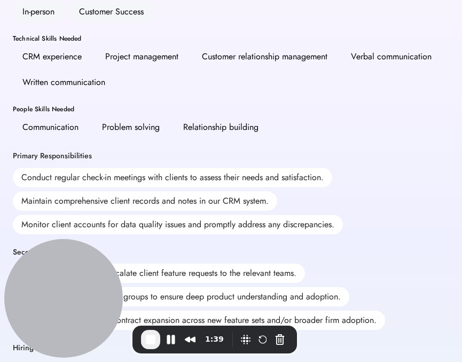
scroll to position [266, 0]
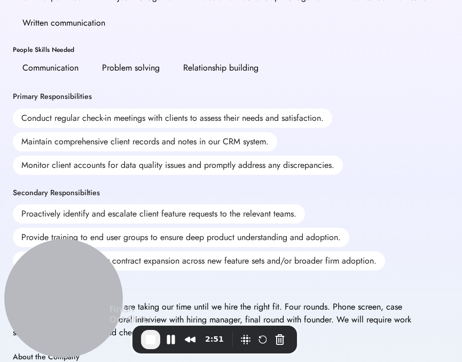
click at [149, 346] on button "End Recording" at bounding box center [150, 339] width 19 height 19
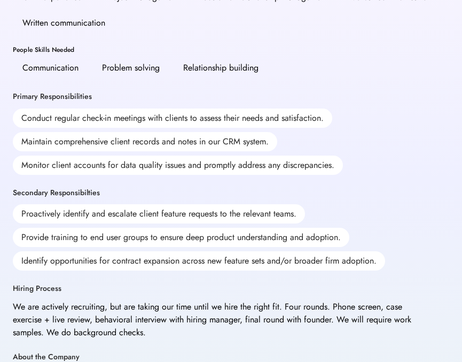
scroll to position [0, 0]
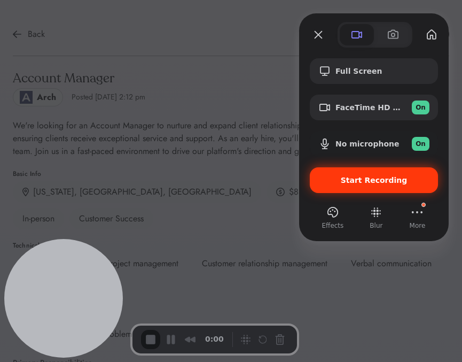
click at [328, 187] on div "Start Recording" at bounding box center [374, 180] width 128 height 26
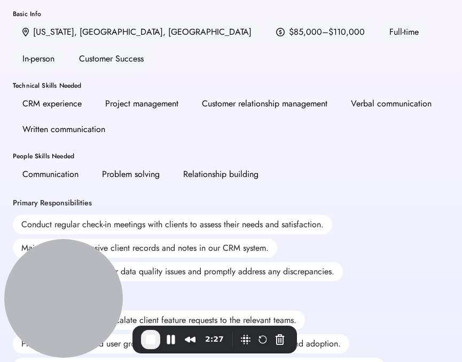
scroll to position [166, 0]
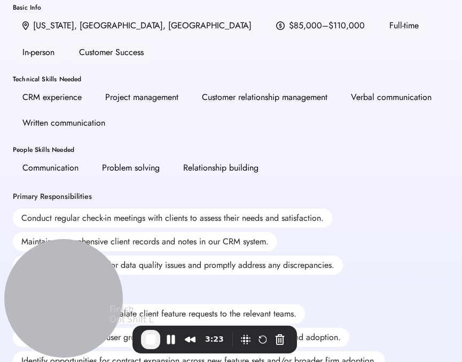
click at [144, 341] on button "End Recording" at bounding box center [150, 339] width 19 height 19
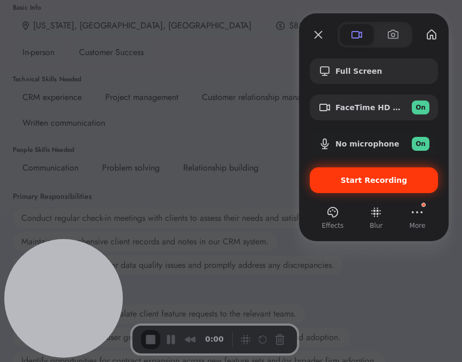
click at [354, 182] on span "Start Recording" at bounding box center [374, 180] width 67 height 9
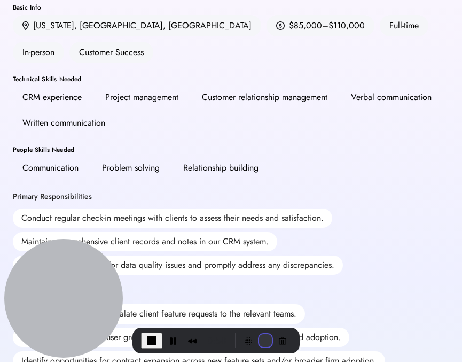
click at [260, 336] on button "Restart Recording" at bounding box center [265, 340] width 13 height 13
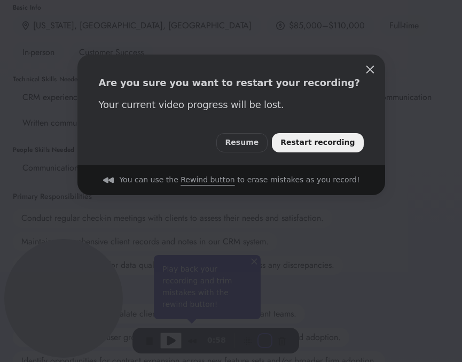
click at [344, 137] on span "Restart recording" at bounding box center [318, 143] width 74 height 12
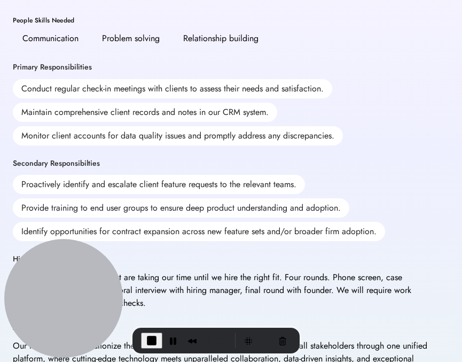
scroll to position [286, 0]
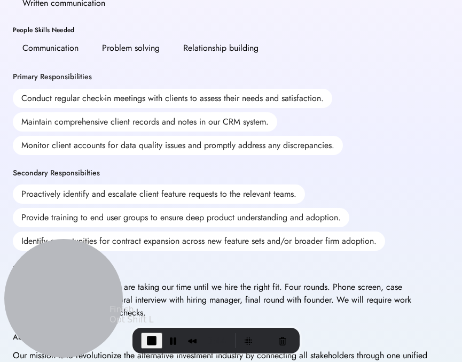
click at [151, 341] on span "End Recording" at bounding box center [151, 340] width 13 height 13
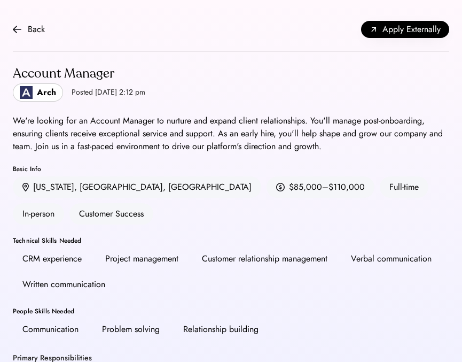
scroll to position [0, 0]
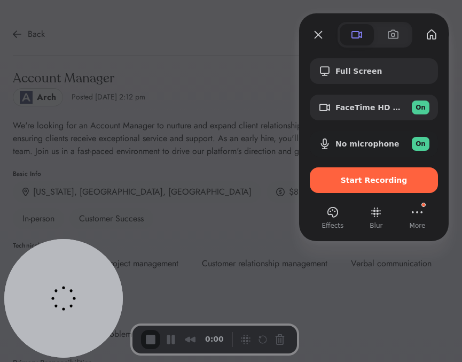
click at [342, 184] on span "Start Recording" at bounding box center [374, 180] width 111 height 9
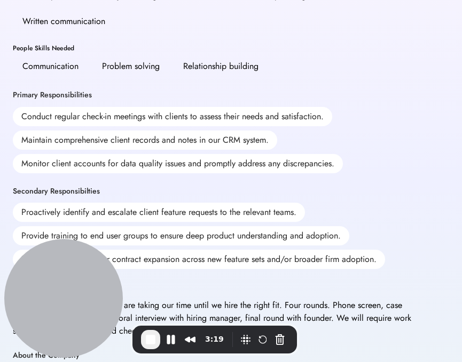
scroll to position [281, 0]
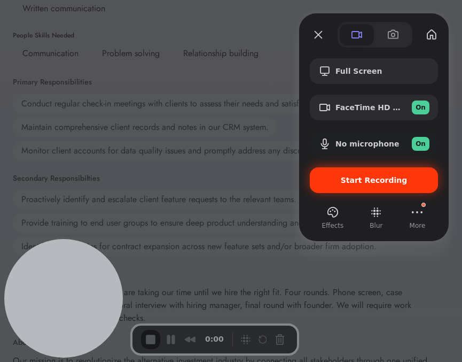
click at [342, 180] on span "Start Recording" at bounding box center [374, 180] width 111 height 9
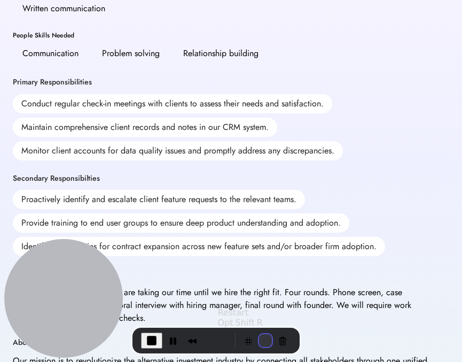
click at [262, 340] on button "Restart Recording" at bounding box center [265, 340] width 13 height 13
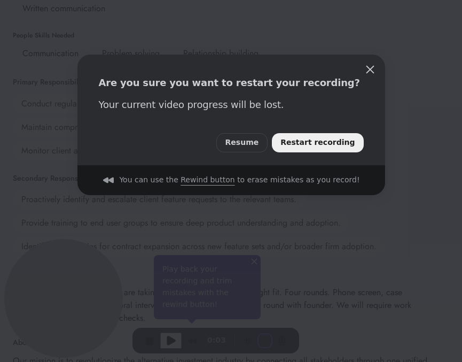
click at [311, 142] on span "Restart recording" at bounding box center [318, 143] width 74 height 12
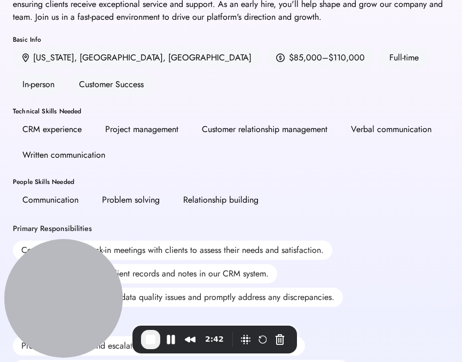
scroll to position [136, 0]
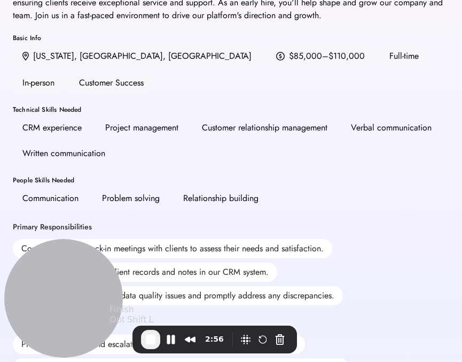
click at [150, 337] on span "End Recording" at bounding box center [150, 339] width 13 height 13
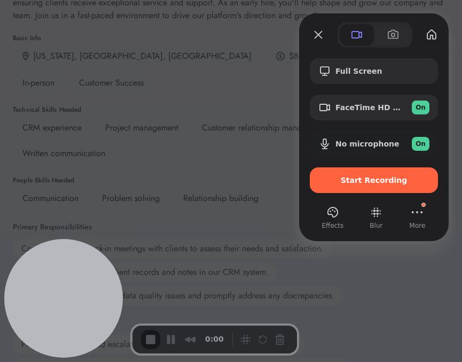
click at [350, 191] on div "Start Recording" at bounding box center [374, 180] width 128 height 26
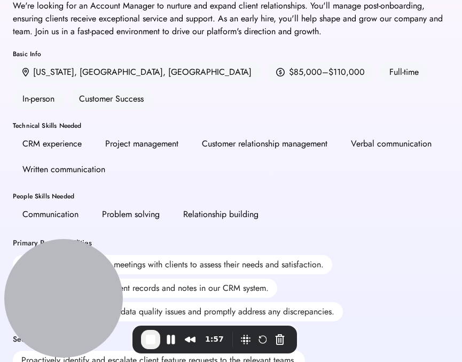
scroll to position [116, 0]
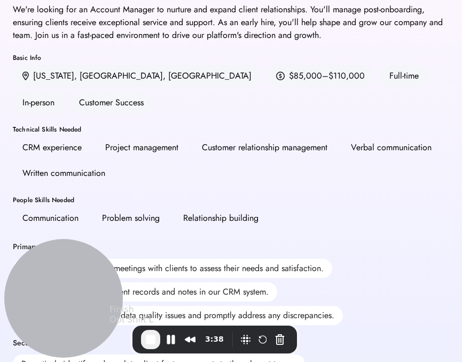
click at [153, 335] on span "End Recording" at bounding box center [150, 339] width 13 height 13
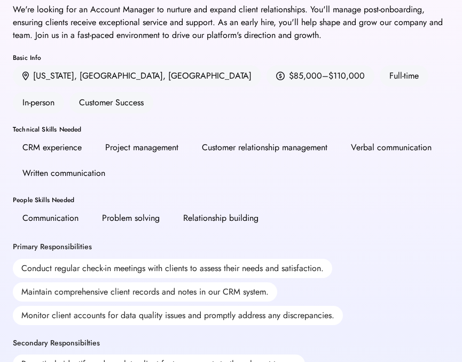
scroll to position [0, 0]
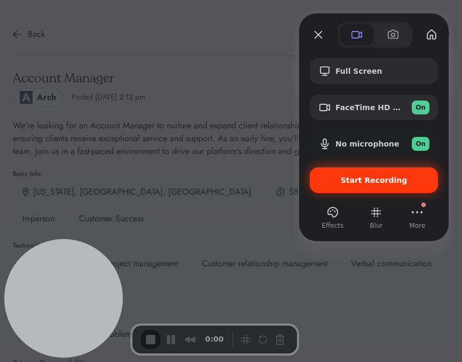
click at [353, 181] on span "Start Recording" at bounding box center [374, 180] width 67 height 9
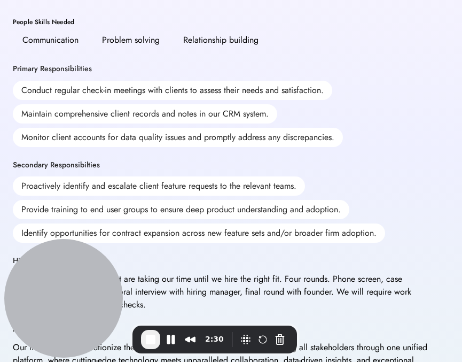
scroll to position [295, 0]
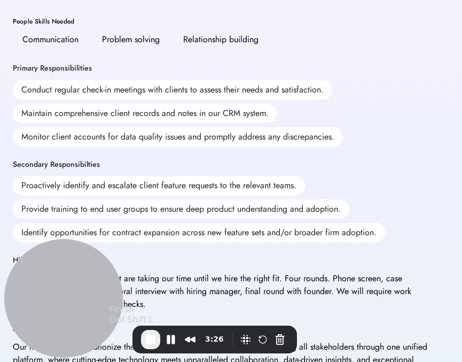
click at [153, 339] on span "End Recording" at bounding box center [150, 339] width 13 height 13
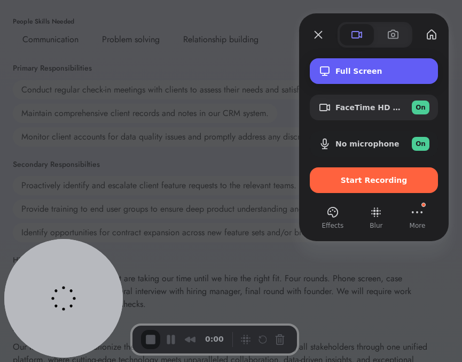
click at [396, 76] on div "Full Screen" at bounding box center [374, 71] width 128 height 26
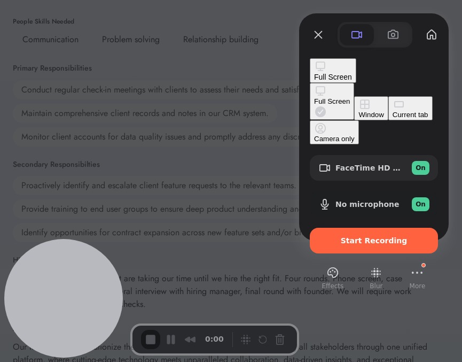
click at [310, 58] on button "Full Screen" at bounding box center [333, 70] width 47 height 25
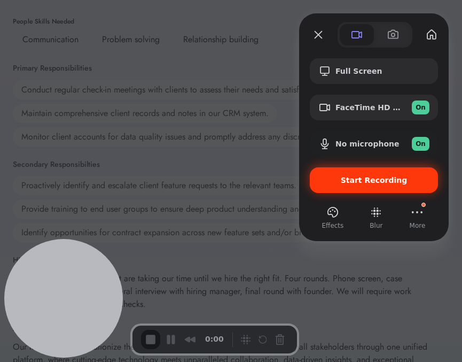
click at [374, 187] on div "Start Recording" at bounding box center [374, 180] width 128 height 26
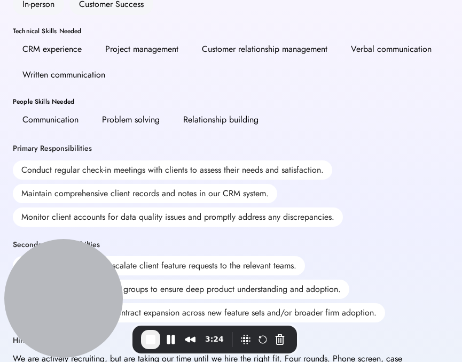
scroll to position [179, 0]
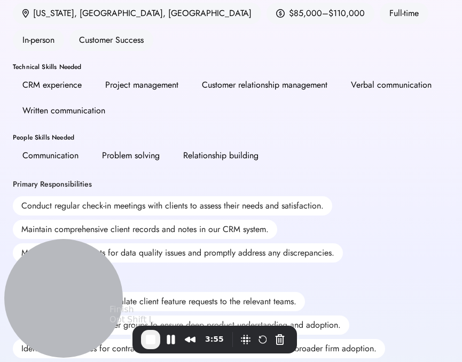
click at [148, 343] on span "End Recording" at bounding box center [150, 339] width 13 height 13
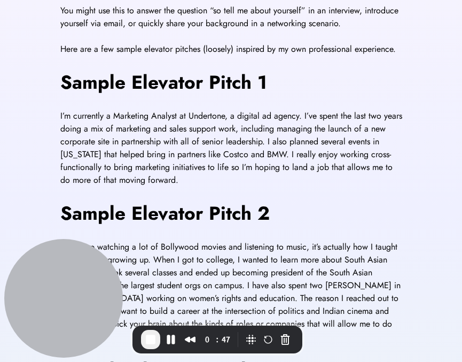
scroll to position [307, 0]
